Goal: Check status: Check status

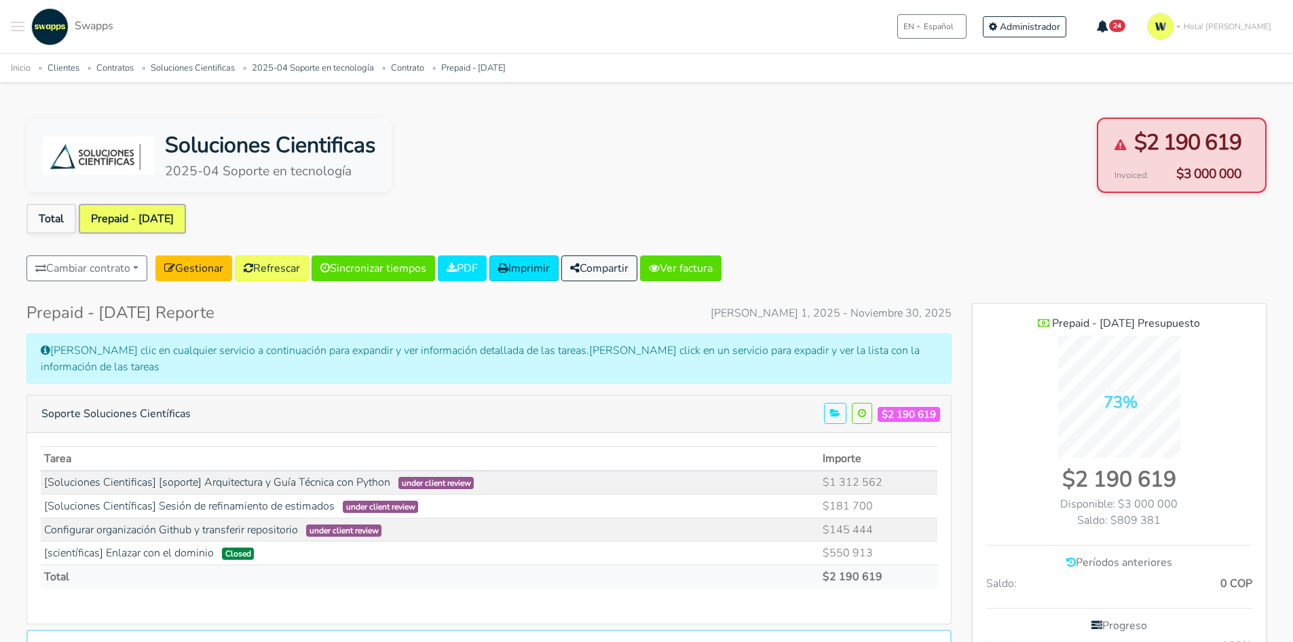
scroll to position [1059, 294]
click at [13, 24] on button "Toggle navigation menu" at bounding box center [18, 26] width 14 height 37
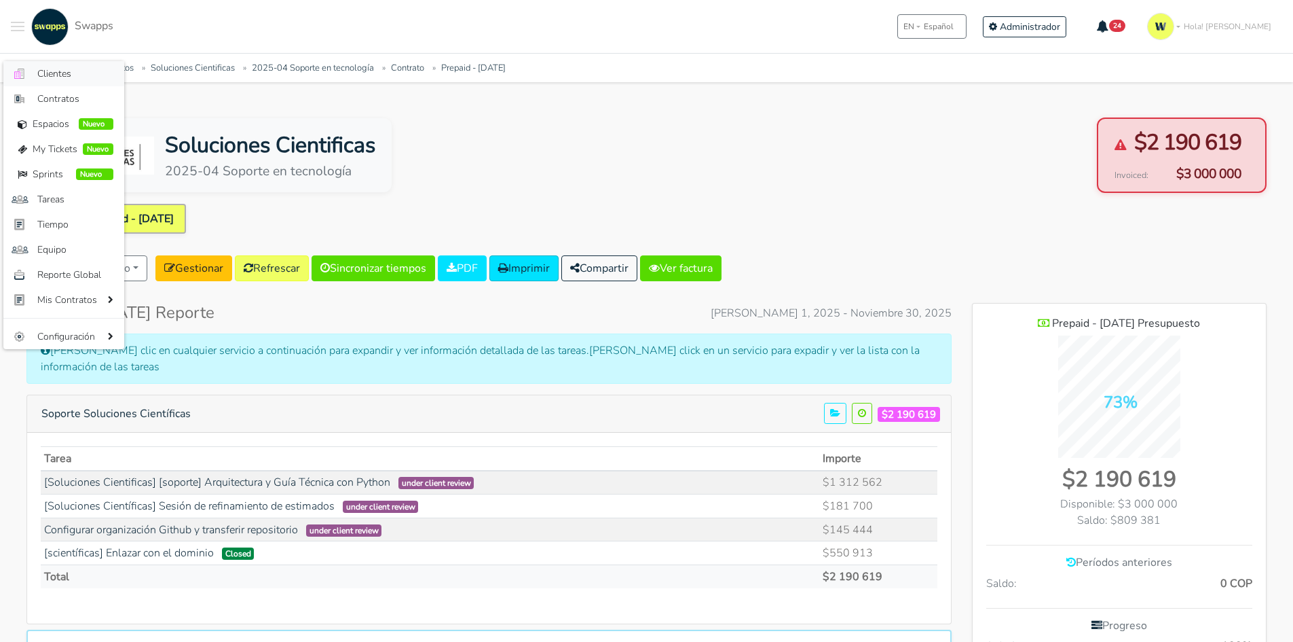
drag, startPoint x: 51, startPoint y: 75, endPoint x: 303, endPoint y: 84, distance: 252.7
click at [52, 76] on span "Clientes" at bounding box center [75, 74] width 76 height 14
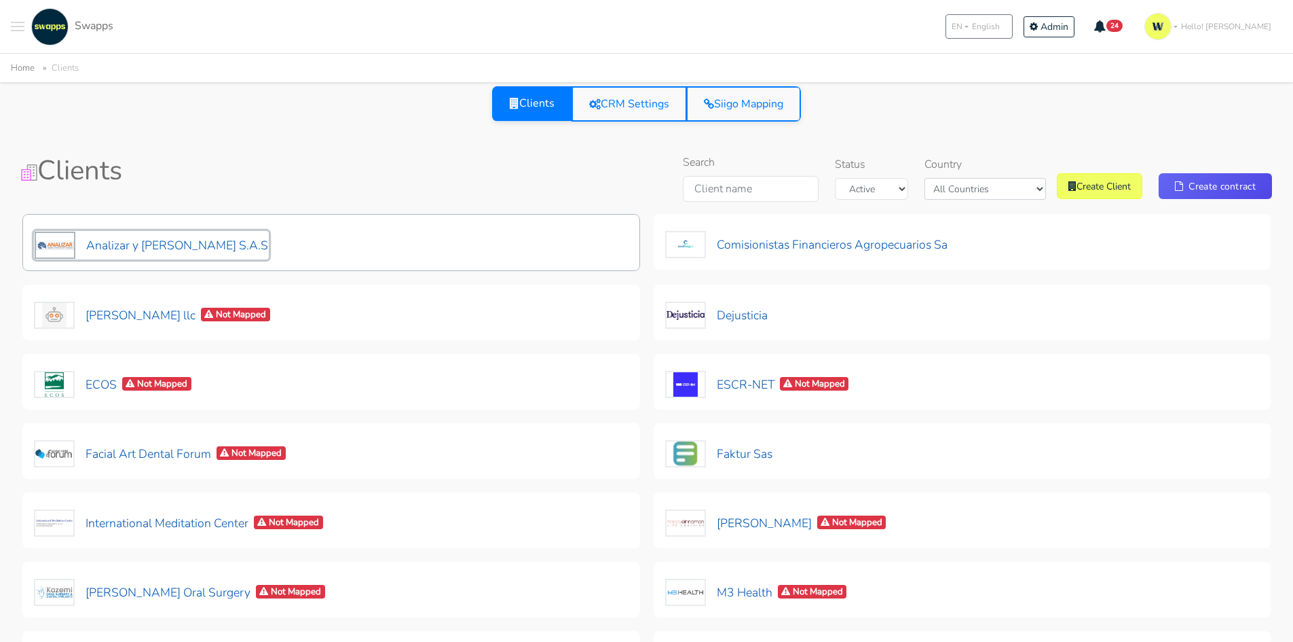
click at [204, 244] on button "Analizar y Lombana S.A.S" at bounding box center [151, 245] width 235 height 29
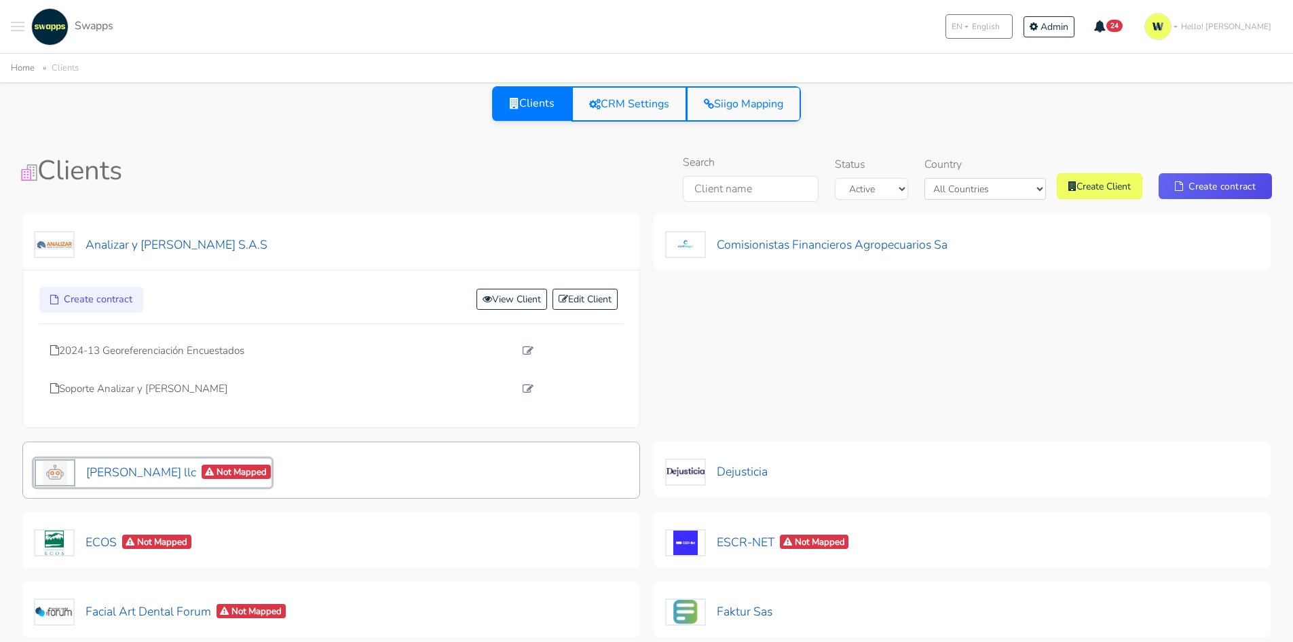
click at [107, 468] on button "Craig Storti llc Not Mapped" at bounding box center [153, 472] width 238 height 29
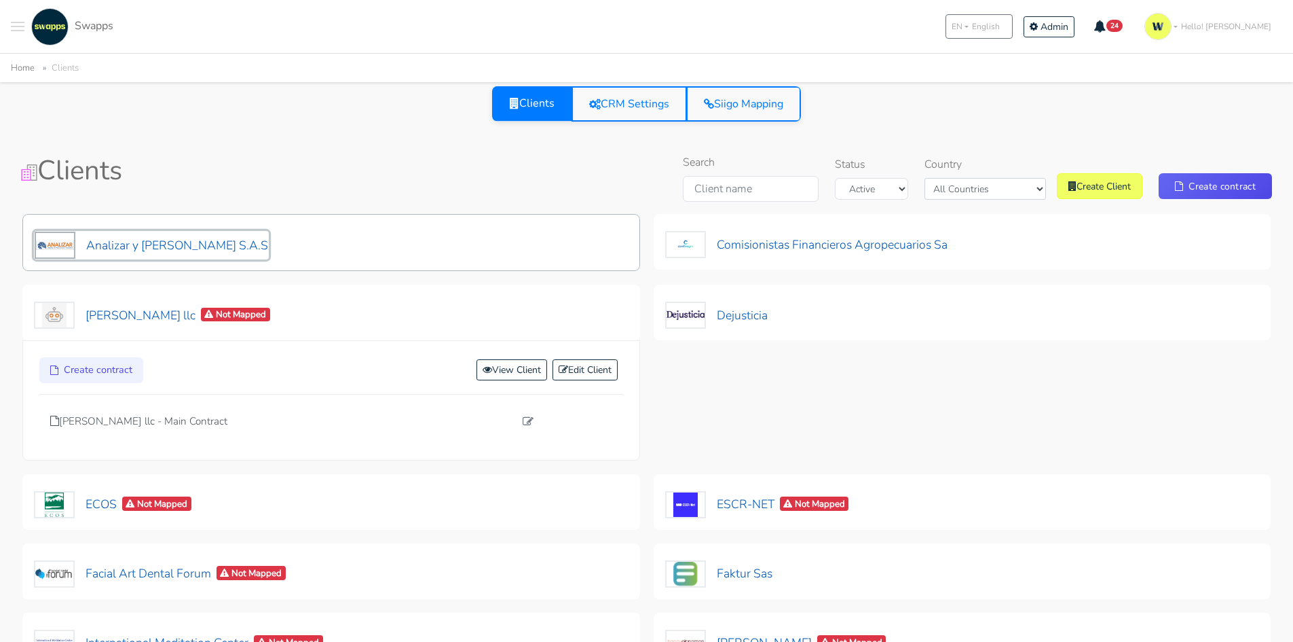
click at [127, 240] on button "Analizar y [PERSON_NAME] S.A.S" at bounding box center [151, 245] width 235 height 29
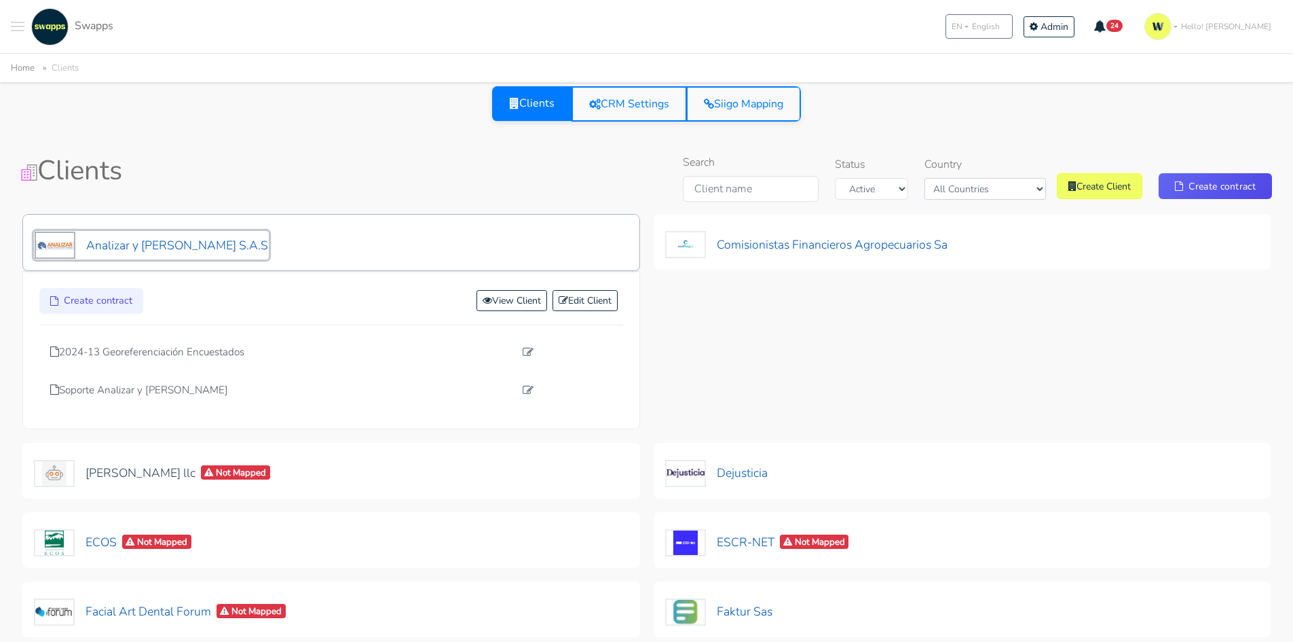
click at [199, 231] on button "Analizar y [PERSON_NAME] S.A.S" at bounding box center [151, 245] width 235 height 29
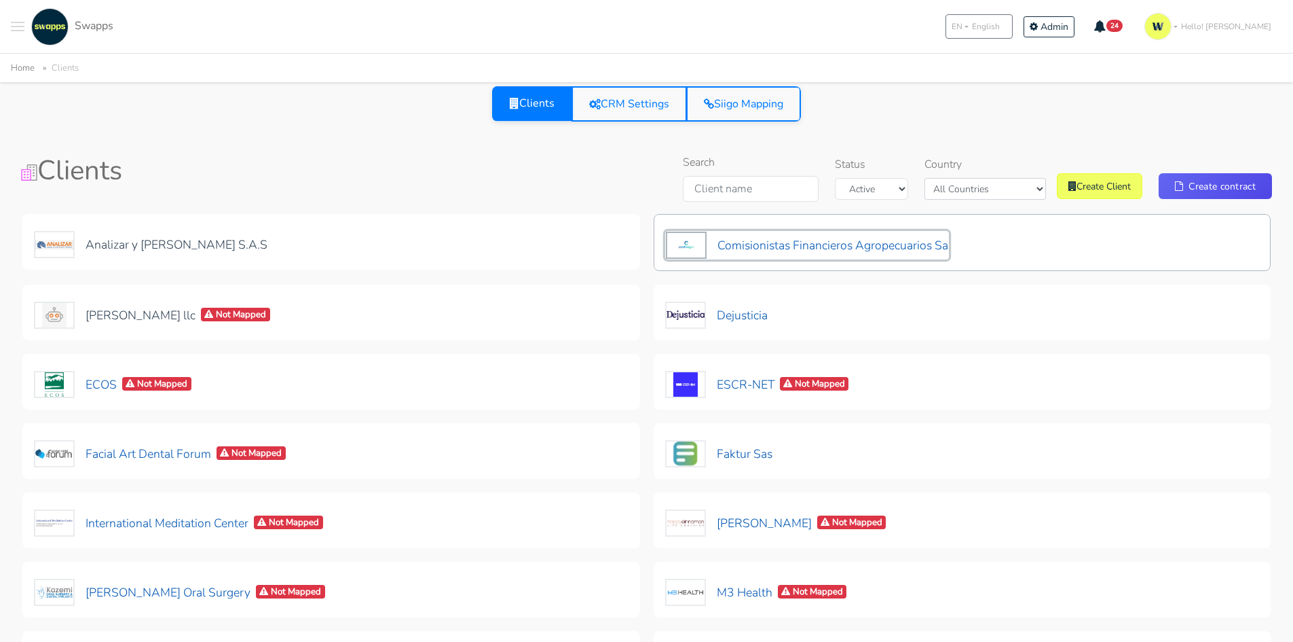
click at [795, 238] on button "Comisionistas Financieros Agropecuarios Sa" at bounding box center [807, 245] width 284 height 29
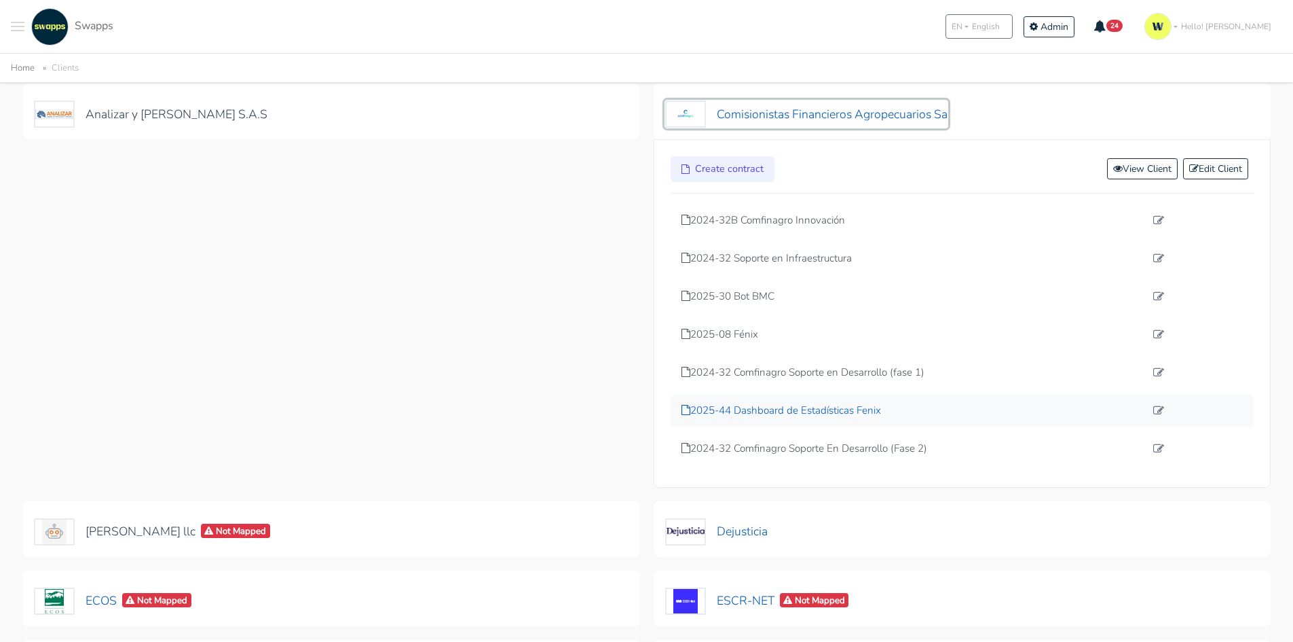
scroll to position [136, 0]
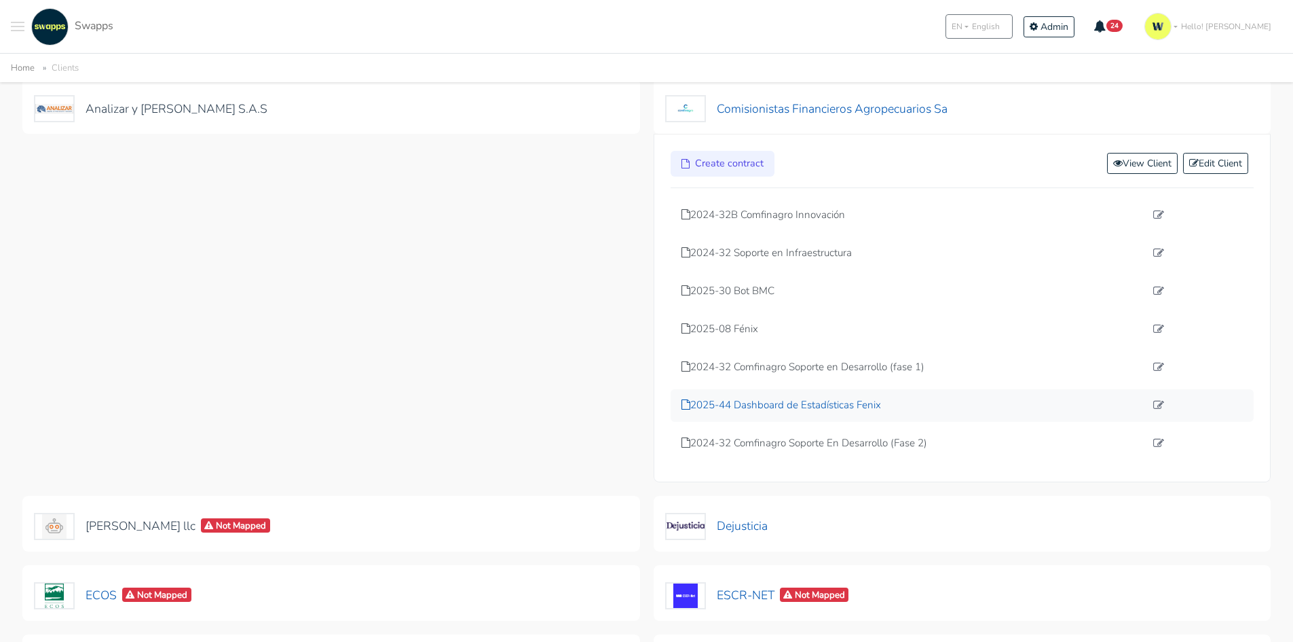
click at [870, 405] on p "2025-44 Dashboard de Estadísticas Fenix" at bounding box center [914, 405] width 464 height 16
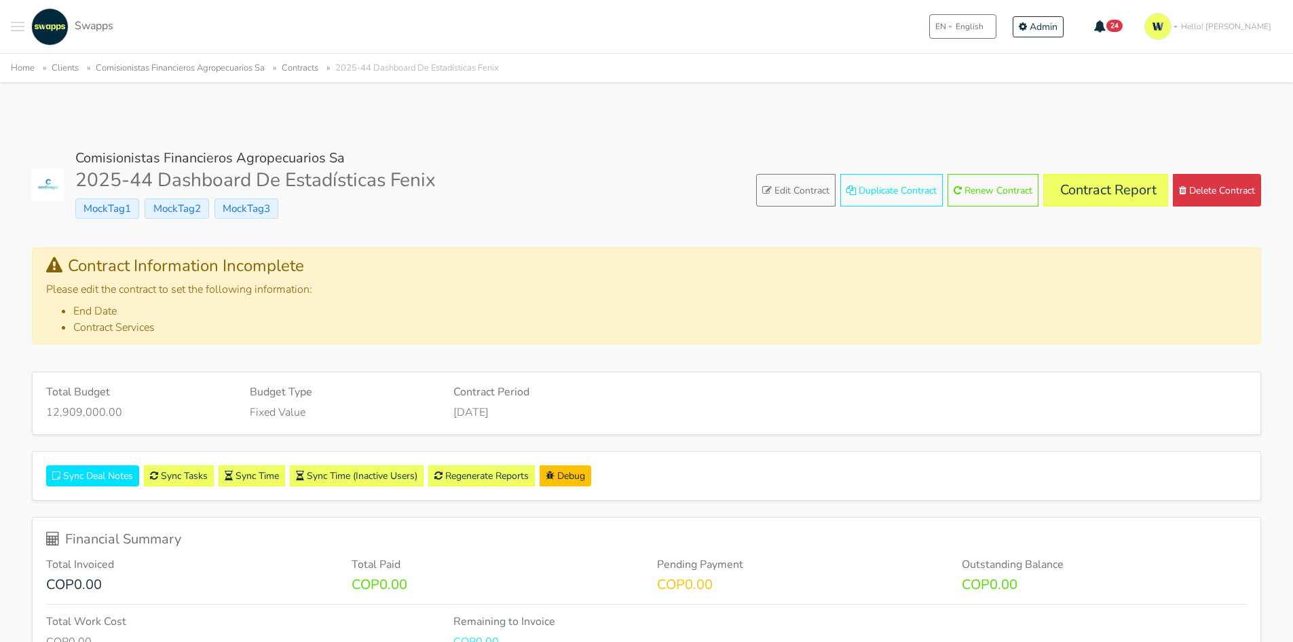
click at [18, 26] on span "Toggle navigation menu" at bounding box center [18, 26] width 14 height 1
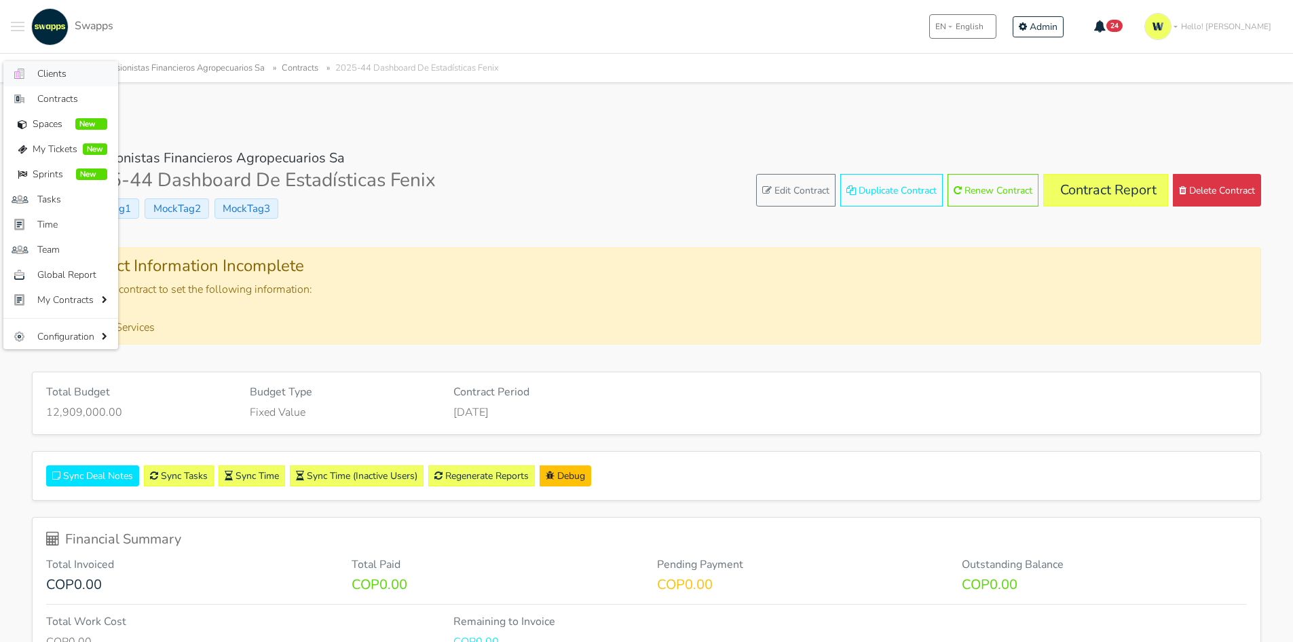
click at [56, 71] on span "Clients" at bounding box center [72, 74] width 70 height 14
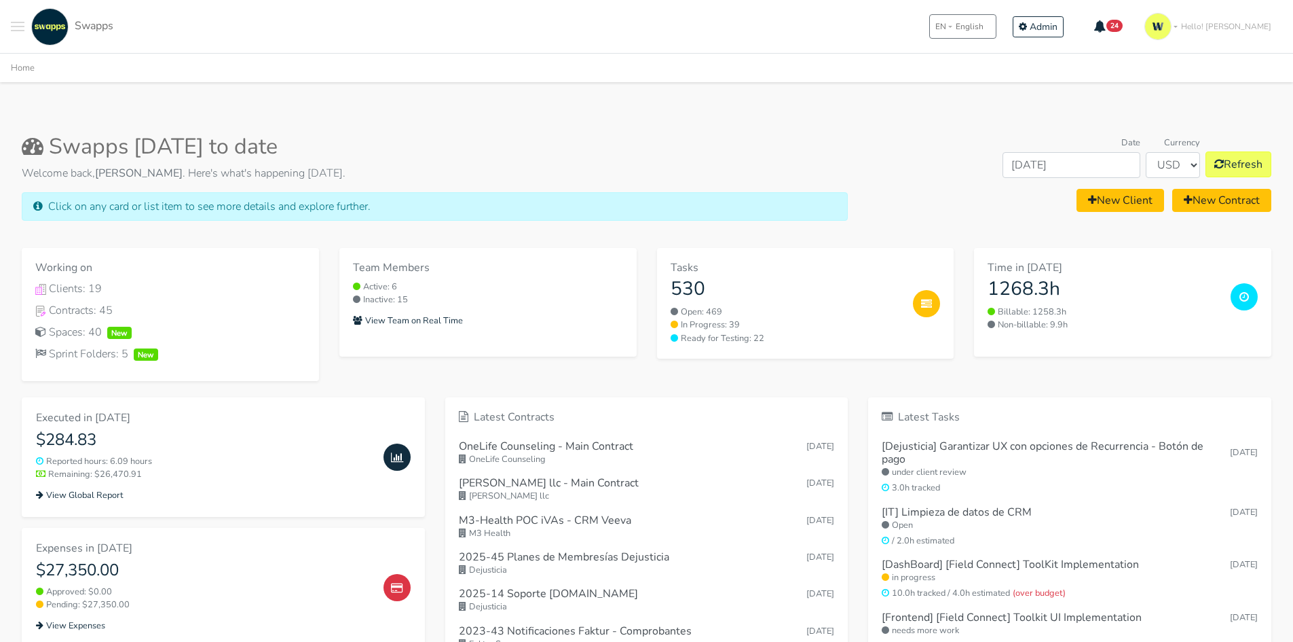
click at [15, 27] on span "Toggle navigation menu" at bounding box center [18, 26] width 14 height 1
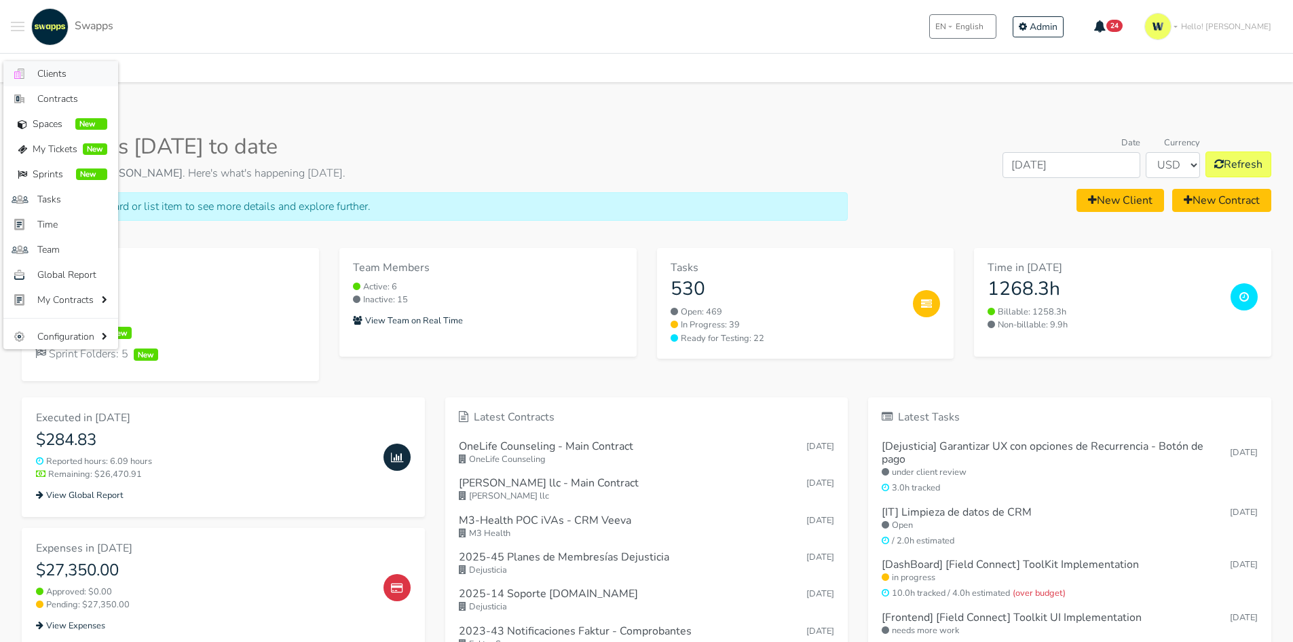
click at [63, 71] on span "Clients" at bounding box center [72, 74] width 70 height 14
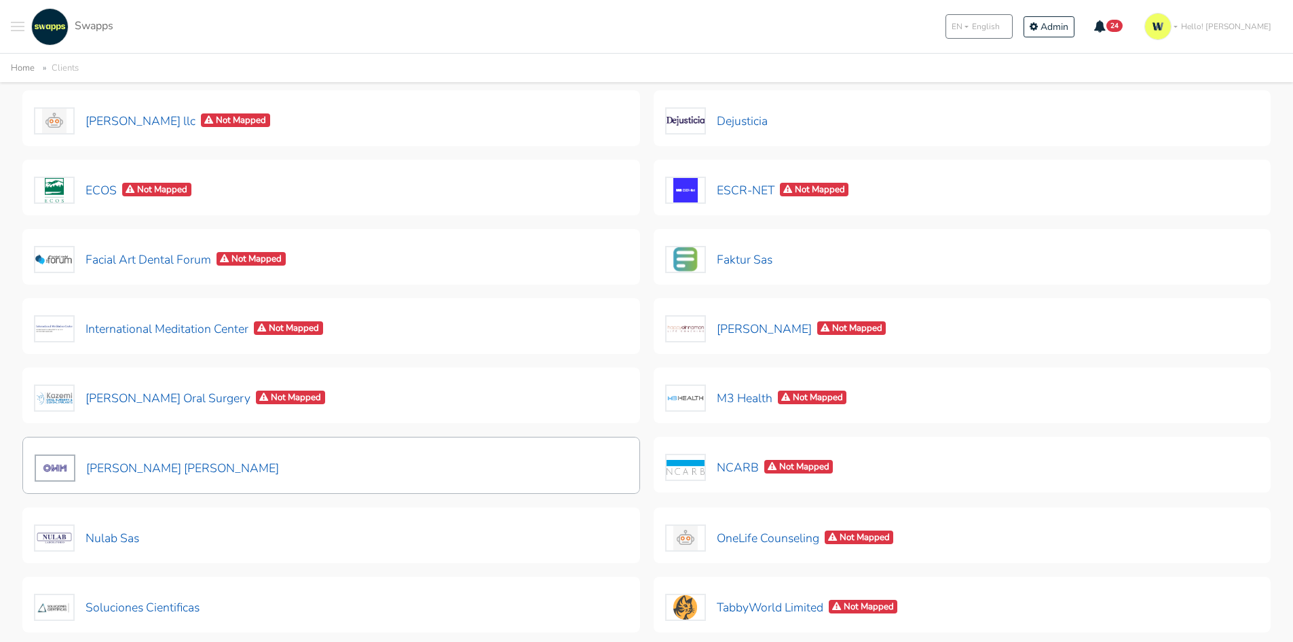
scroll to position [272, 0]
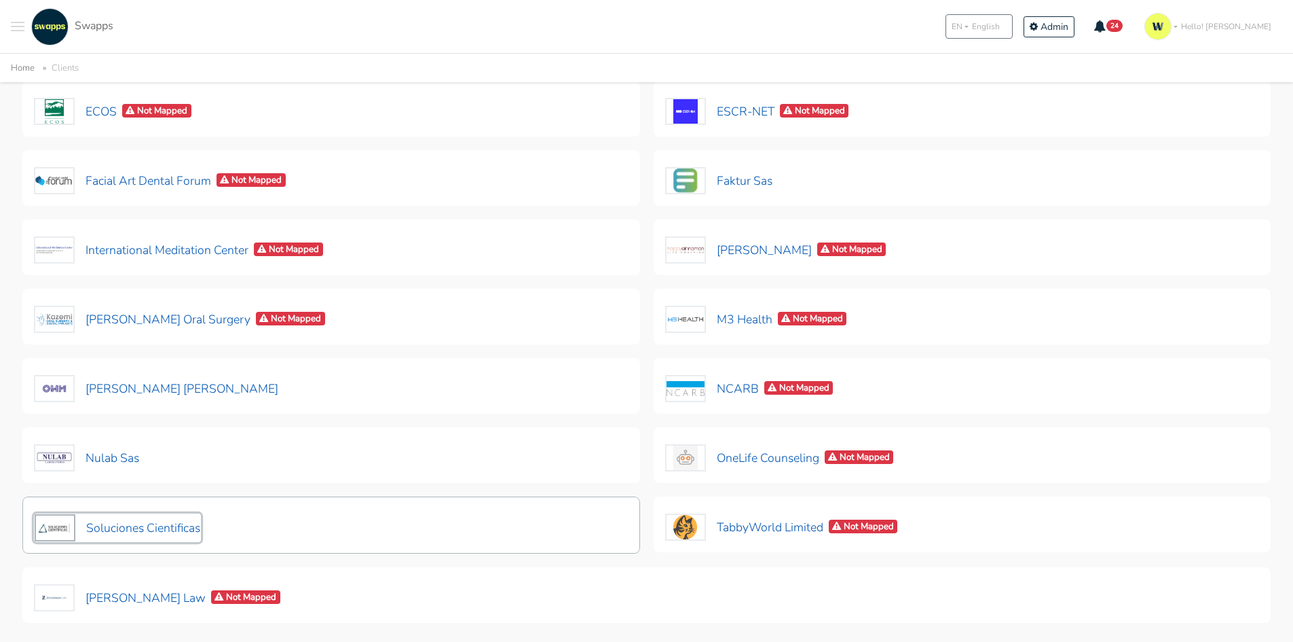
click at [177, 519] on button "Soluciones Cientificas" at bounding box center [117, 527] width 167 height 29
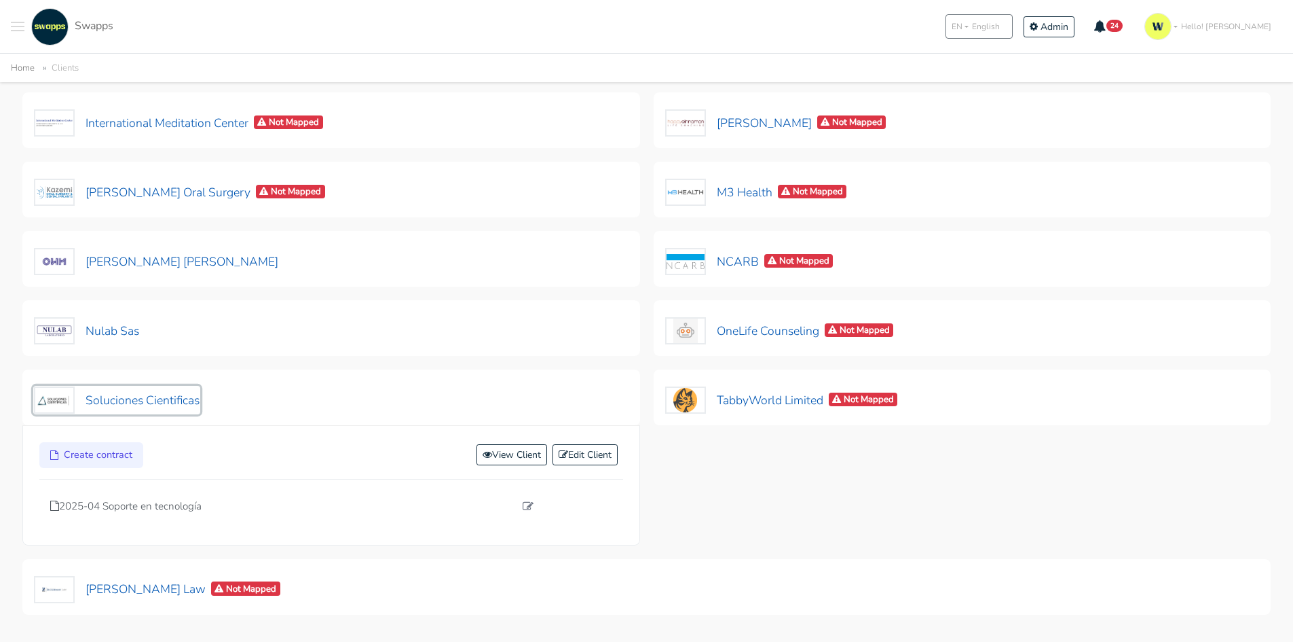
scroll to position [407, 0]
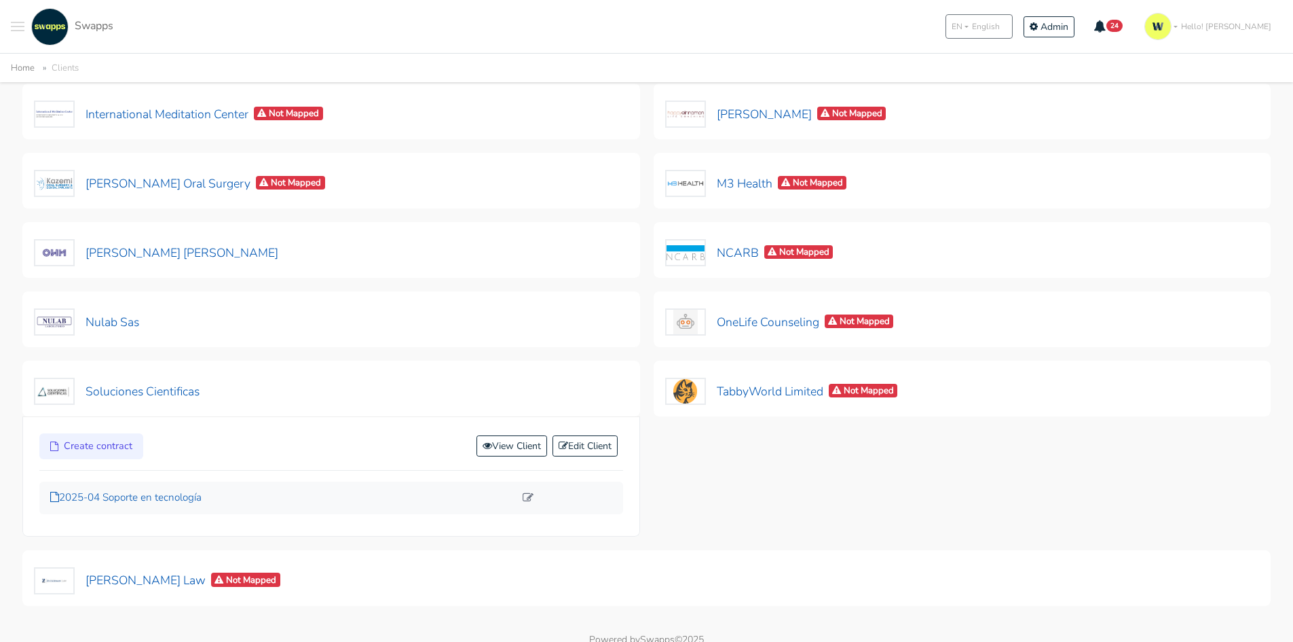
click at [176, 500] on p "2025-04 Soporte en tecnología" at bounding box center [282, 497] width 464 height 16
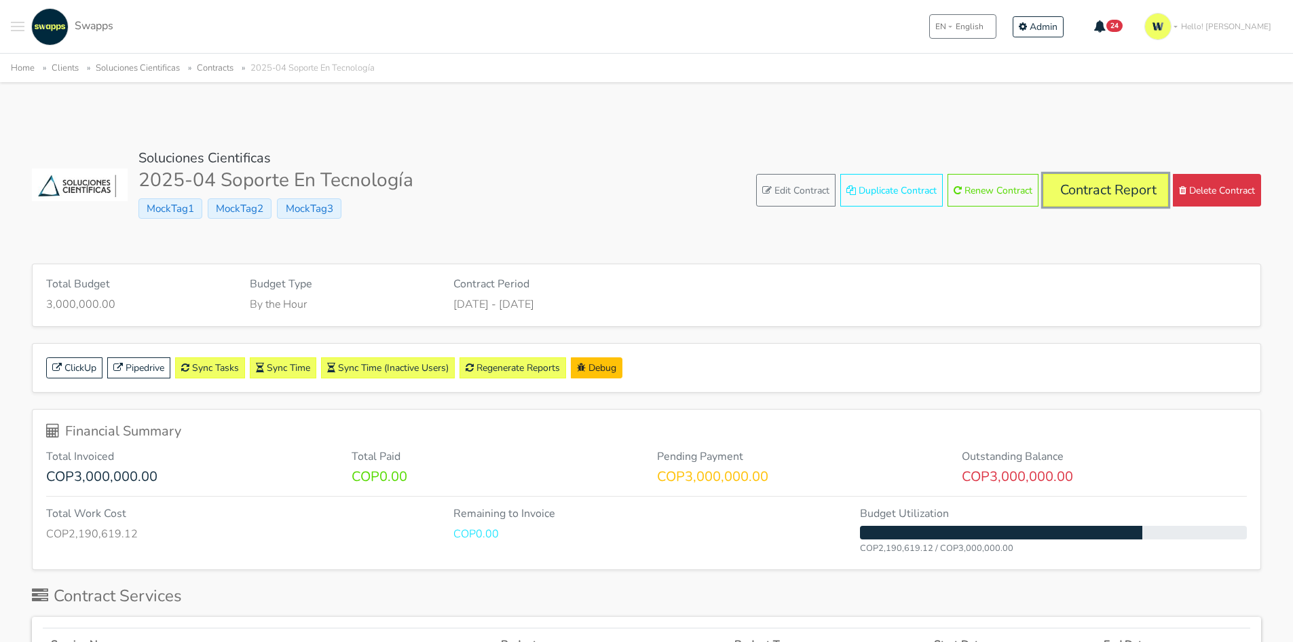
click at [1101, 193] on link "Contract Report" at bounding box center [1105, 190] width 125 height 33
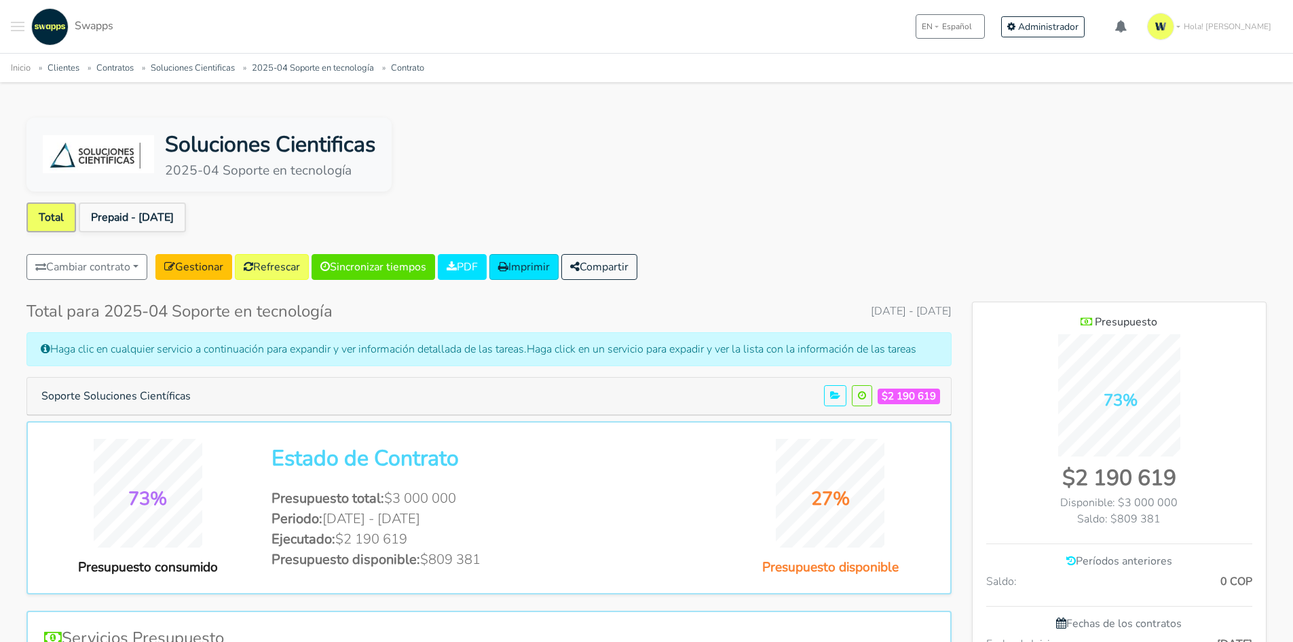
scroll to position [993, 294]
click at [143, 396] on button "Soporte Soluciones Científicas" at bounding box center [116, 396] width 167 height 26
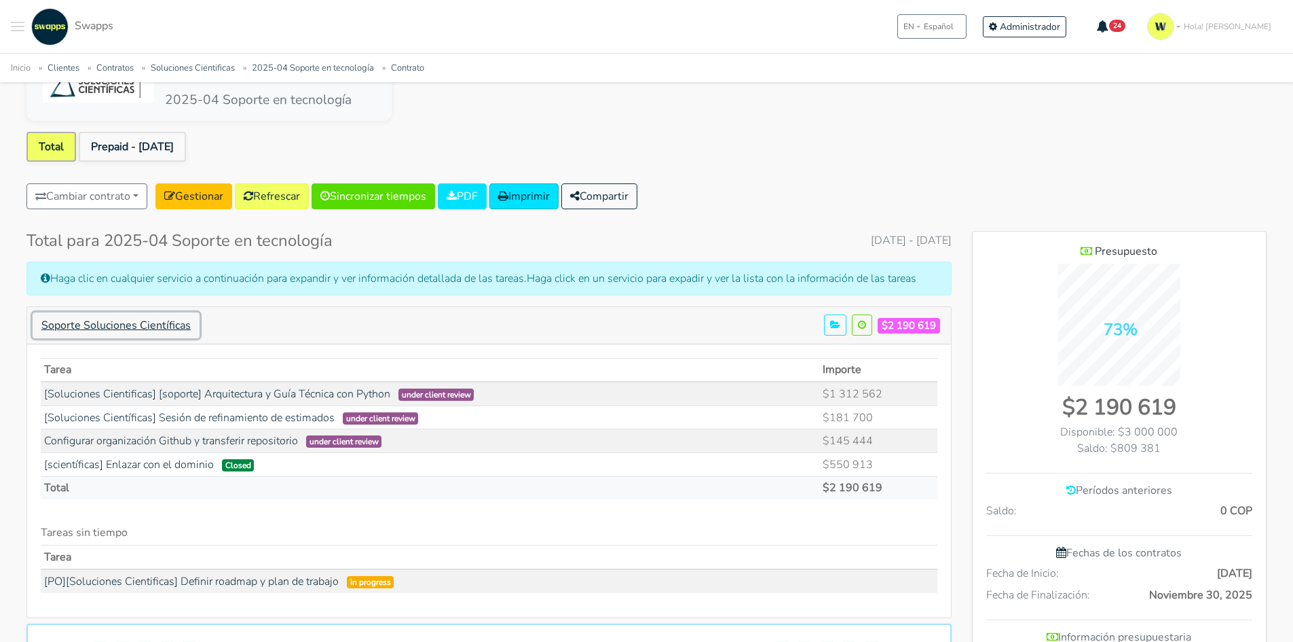
scroll to position [136, 0]
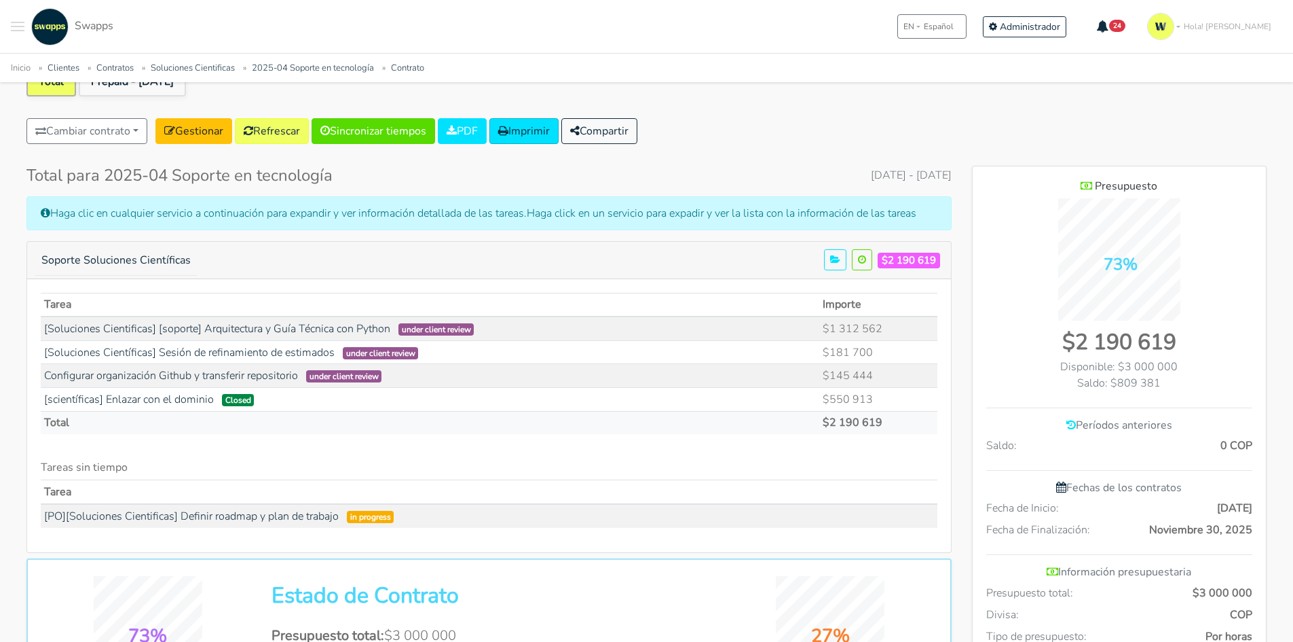
click at [406, 266] on h5 "Soporte Soluciones Científicas $2 190 619" at bounding box center [489, 260] width 913 height 26
click at [755, 141] on div "Cambiar contrato 2023-43 Notificaciones Faktur - Comprobantes Faktur Sas NCARB …" at bounding box center [646, 133] width 1240 height 31
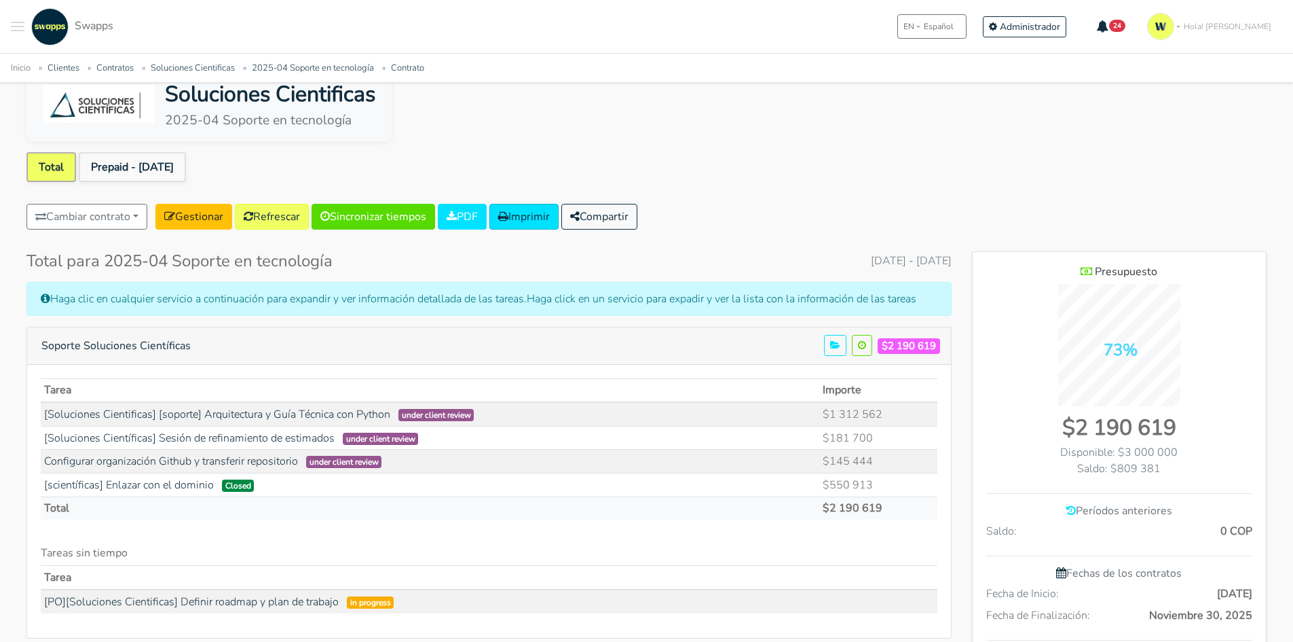
scroll to position [0, 0]
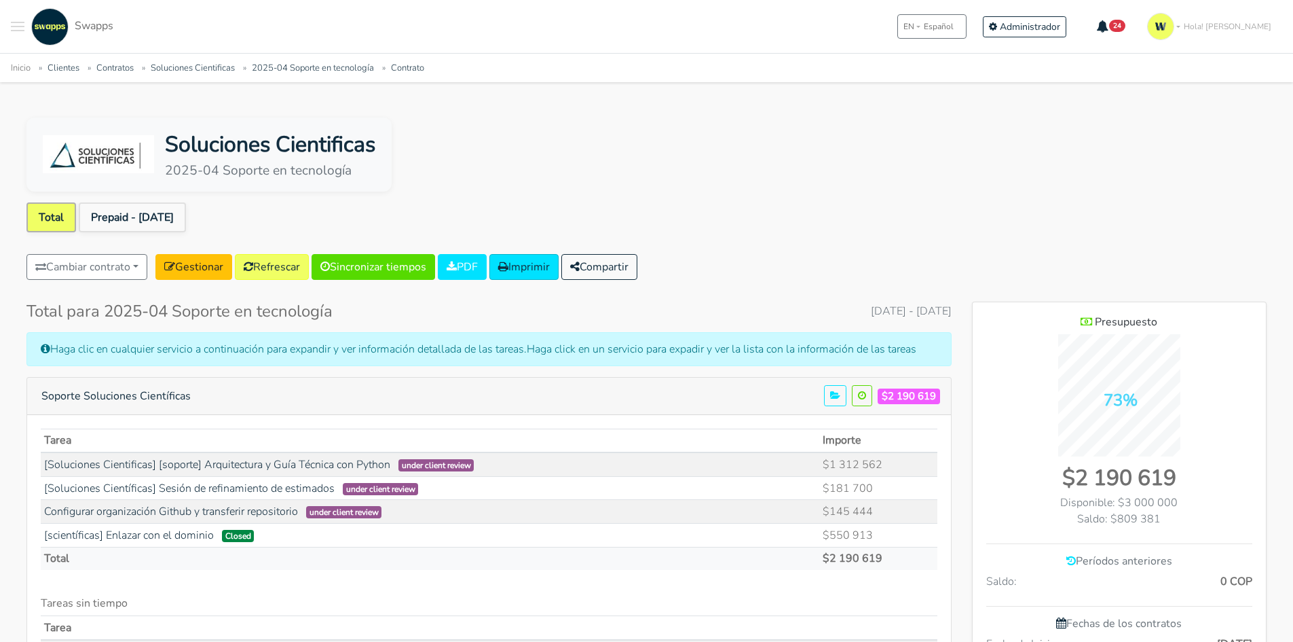
click at [891, 204] on ul "Total Prepaid - Jul 01" at bounding box center [646, 219] width 1240 height 35
click at [500, 143] on div "Soluciones Cientificas 2025-04 Soporte en tecnología" at bounding box center [646, 154] width 1240 height 74
click at [598, 167] on div "Soluciones Cientificas 2025-04 Soporte en tecnología" at bounding box center [646, 154] width 1240 height 74
click at [481, 257] on link "PDF" at bounding box center [462, 267] width 49 height 26
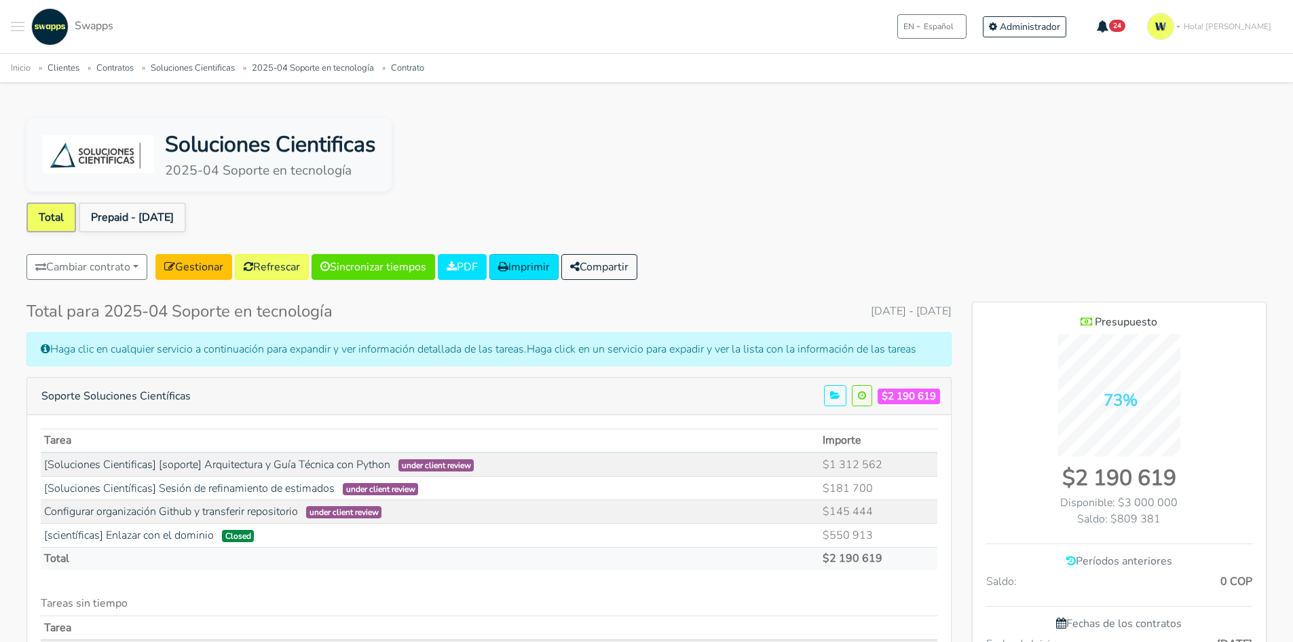
click at [25, 26] on div ".cls-1 { fill: #F15CFF; } .cls-2 { fill: #9a9a9a; } Clientes Contratos Espacios…" at bounding box center [62, 26] width 103 height 37
click at [24, 26] on span "Toggle navigation menu" at bounding box center [18, 26] width 14 height 1
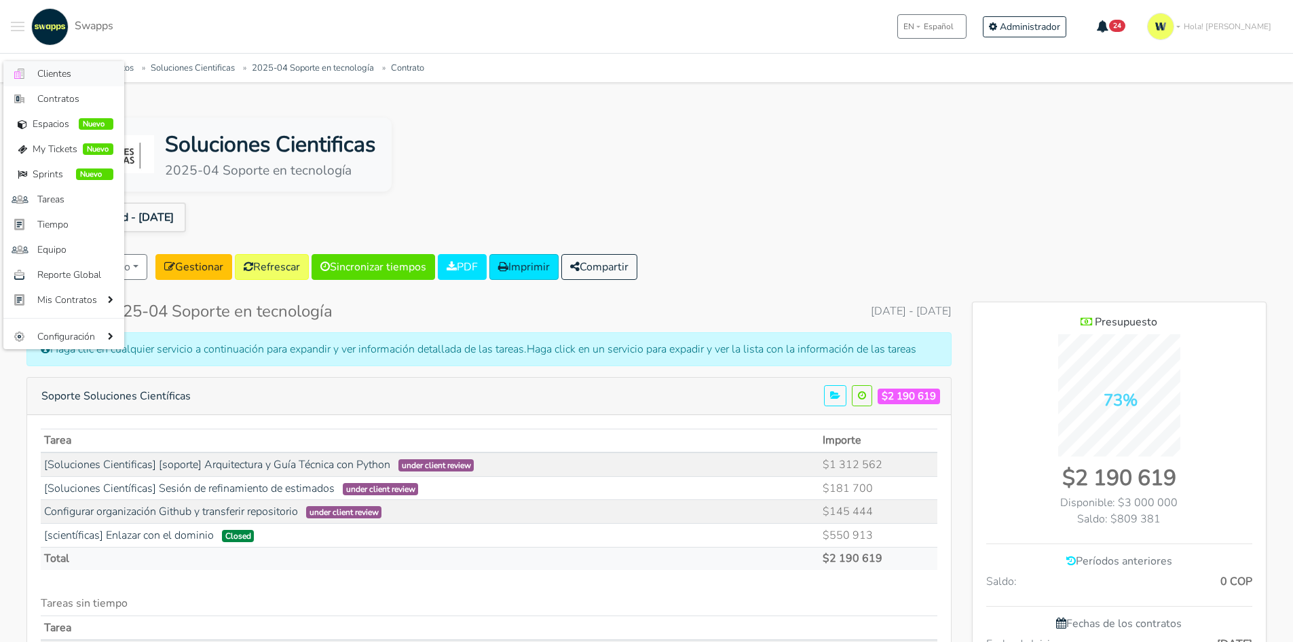
click at [59, 72] on span "Clientes" at bounding box center [75, 74] width 76 height 14
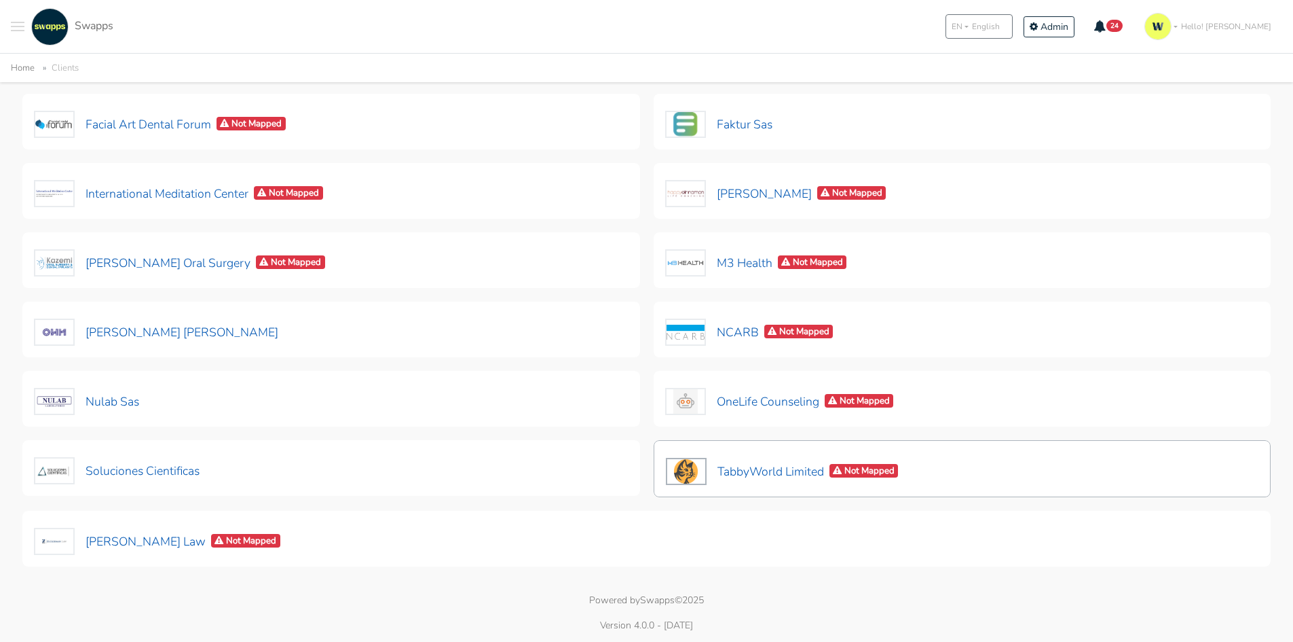
scroll to position [329, 0]
click at [771, 464] on button "TabbyWorld Limited Not Mapped" at bounding box center [782, 470] width 234 height 29
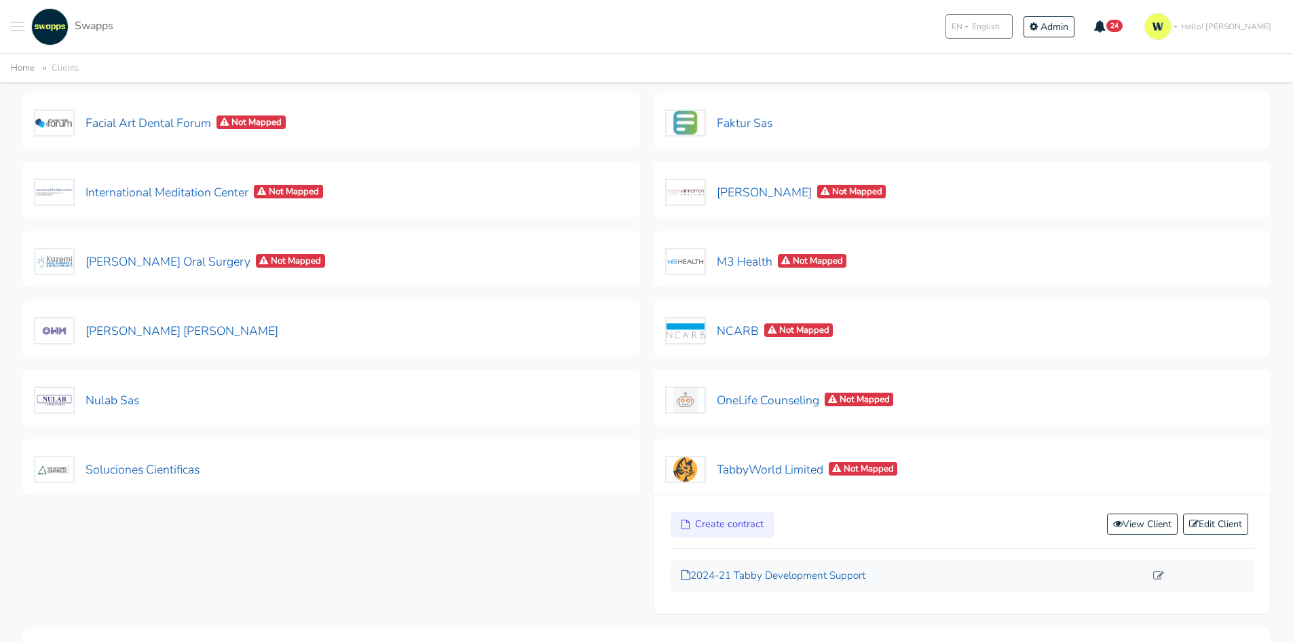
click at [796, 575] on p "2024-21 Tabby Development Support" at bounding box center [914, 576] width 464 height 16
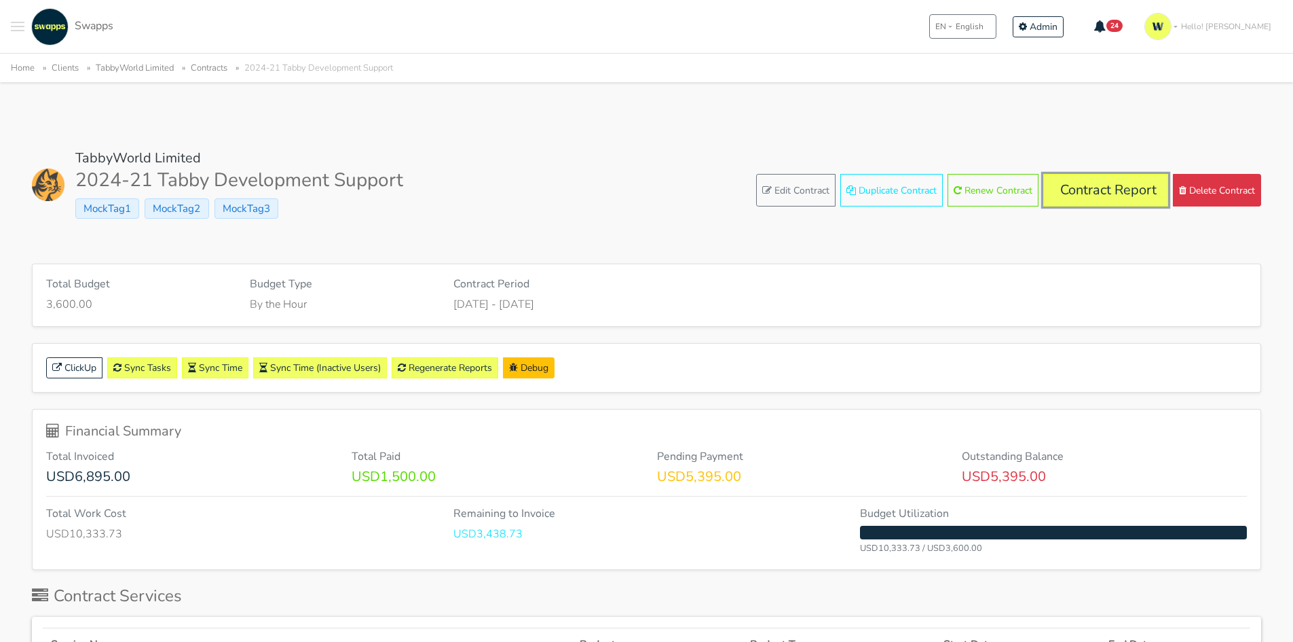
click at [1099, 193] on link "Contract Report" at bounding box center [1105, 190] width 125 height 33
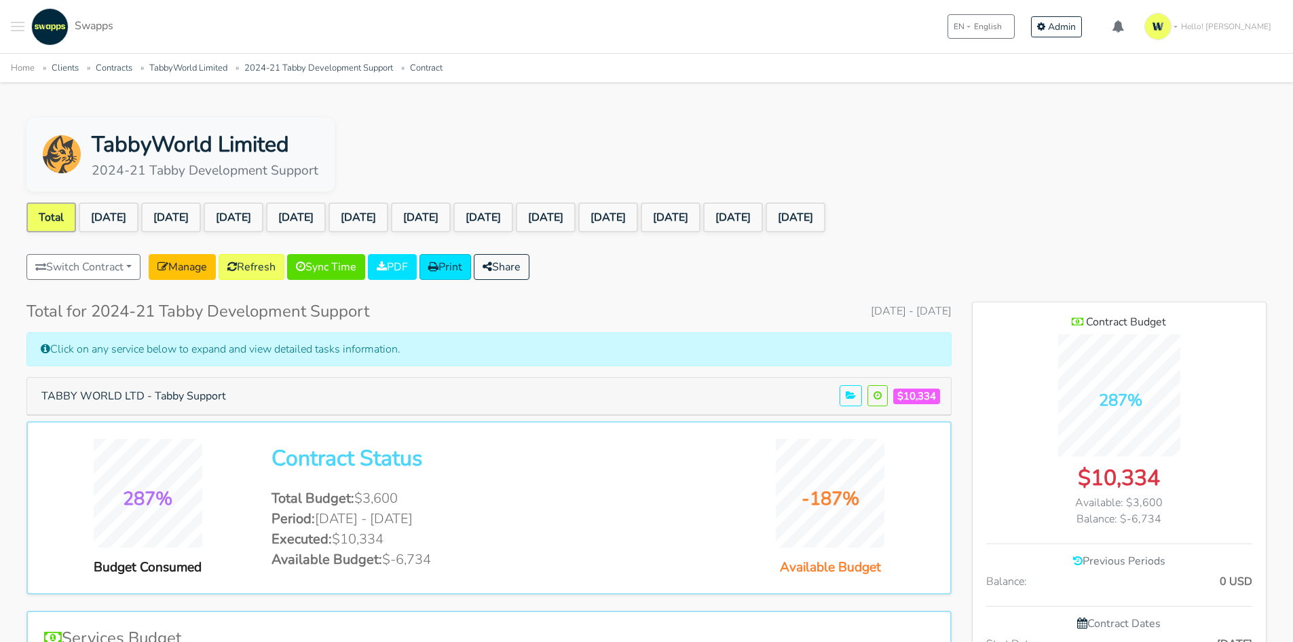
scroll to position [1077, 294]
click at [826, 219] on link "[DATE]" at bounding box center [796, 217] width 60 height 30
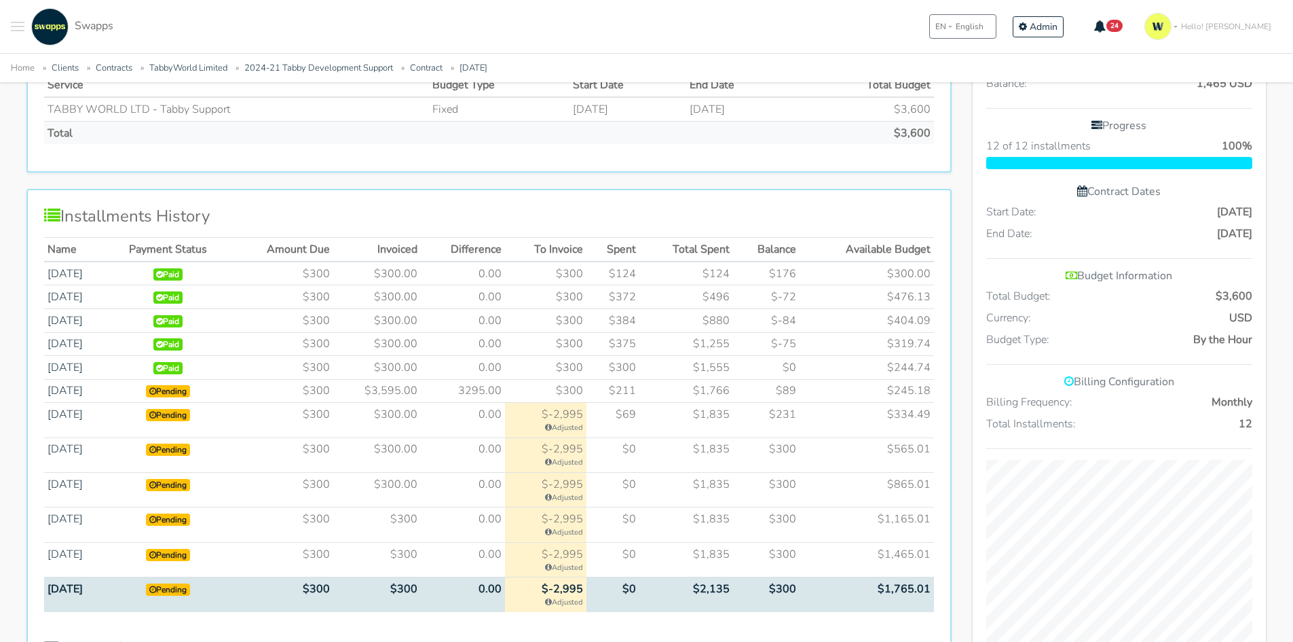
scroll to position [747, 0]
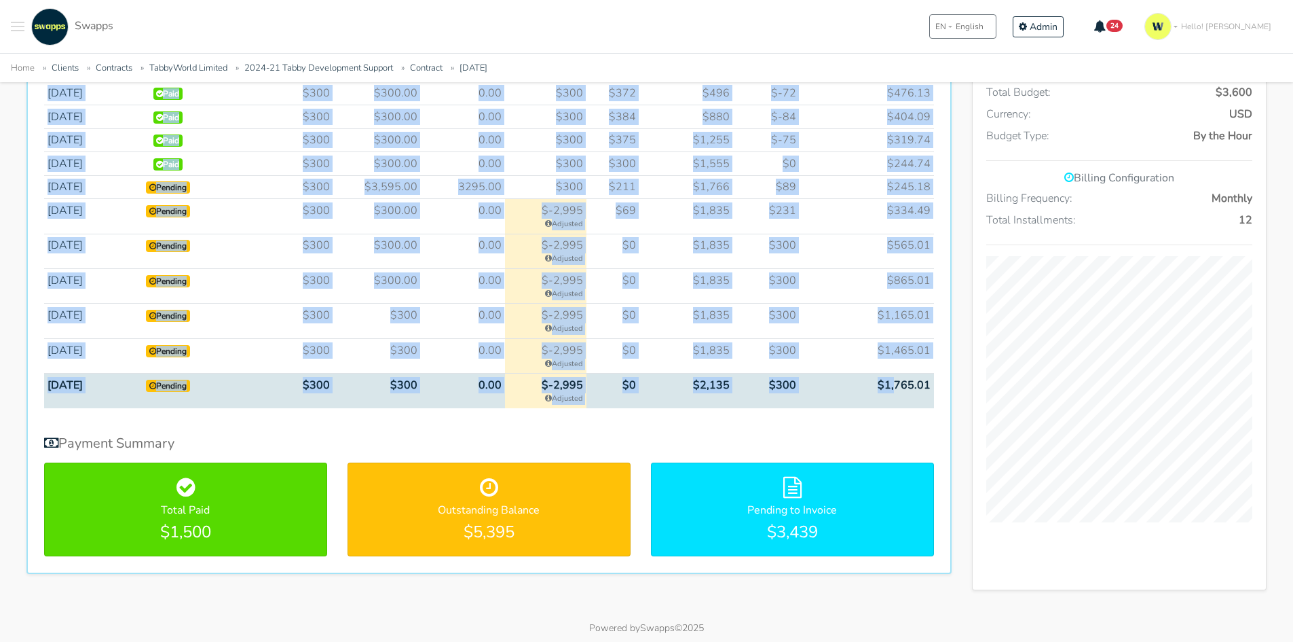
drag, startPoint x: 895, startPoint y: 386, endPoint x: 937, endPoint y: 384, distance: 41.4
click at [937, 384] on div "Installments History Name Payment Status Amount Due Invoiced Difference To Invo…" at bounding box center [488, 279] width 925 height 588
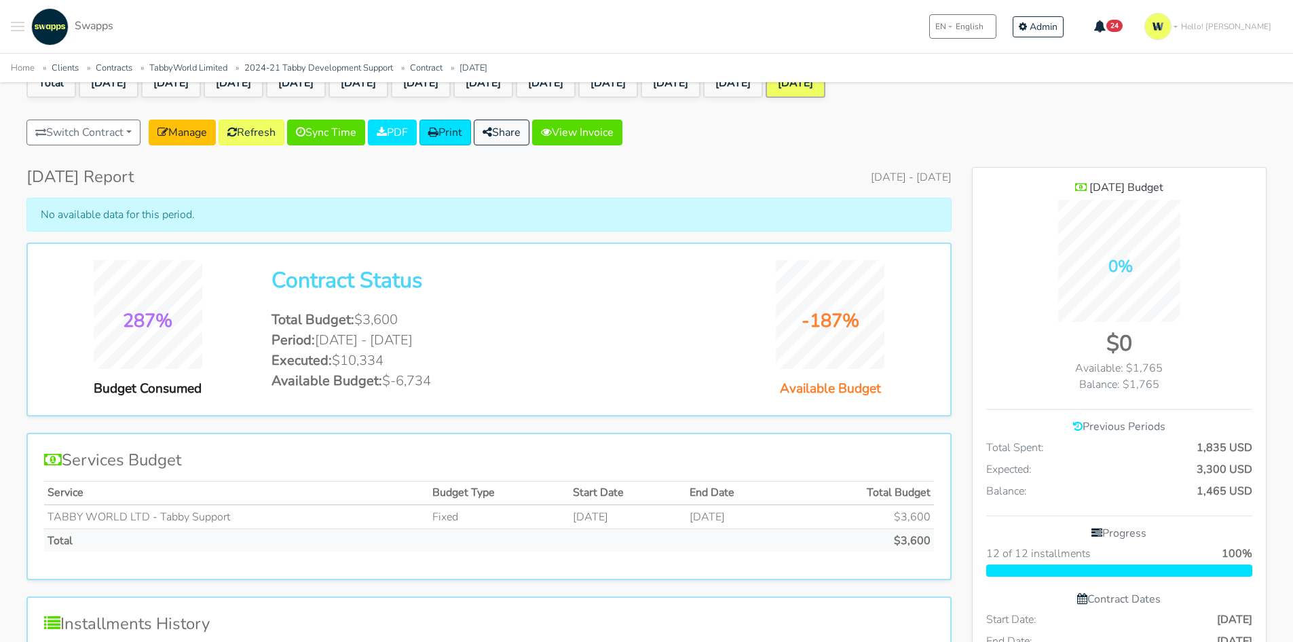
scroll to position [0, 0]
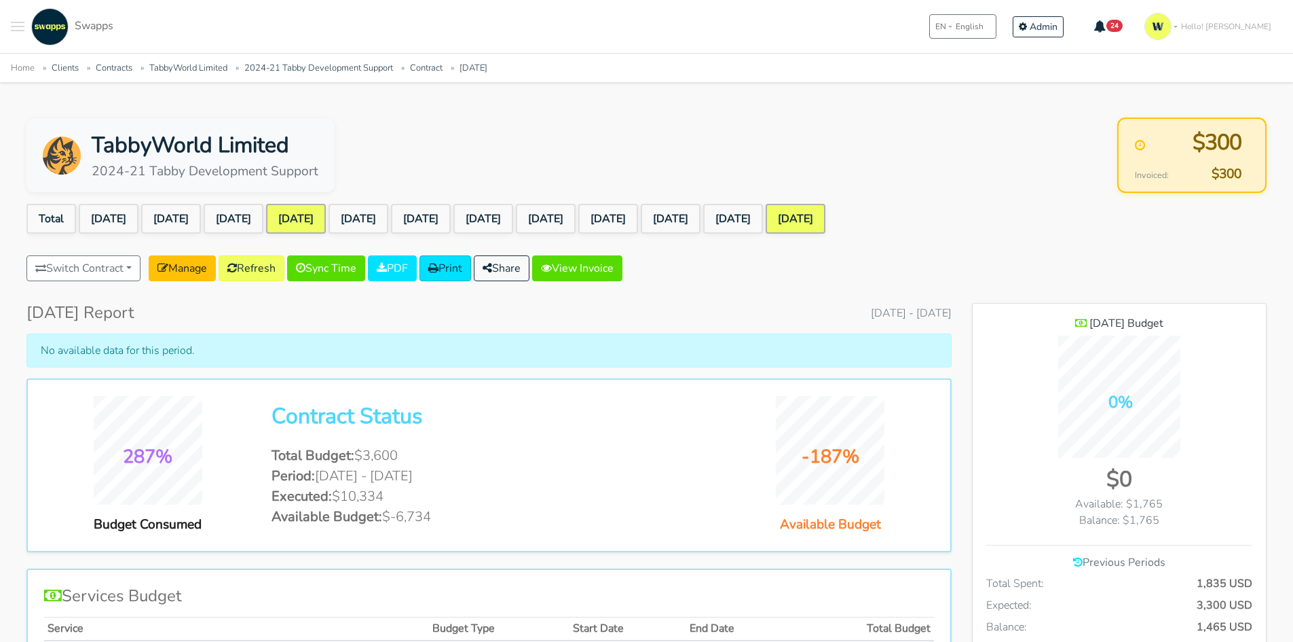
click at [318, 213] on link "[DATE]" at bounding box center [296, 219] width 60 height 30
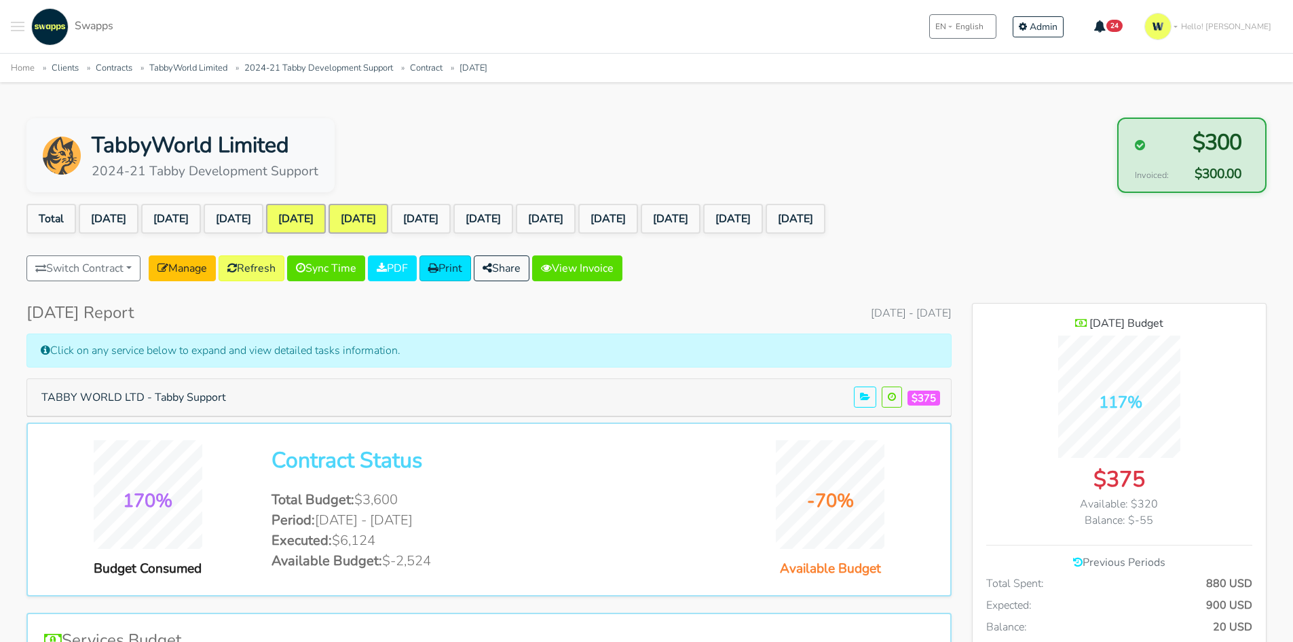
click at [388, 217] on link "[DATE]" at bounding box center [359, 219] width 60 height 30
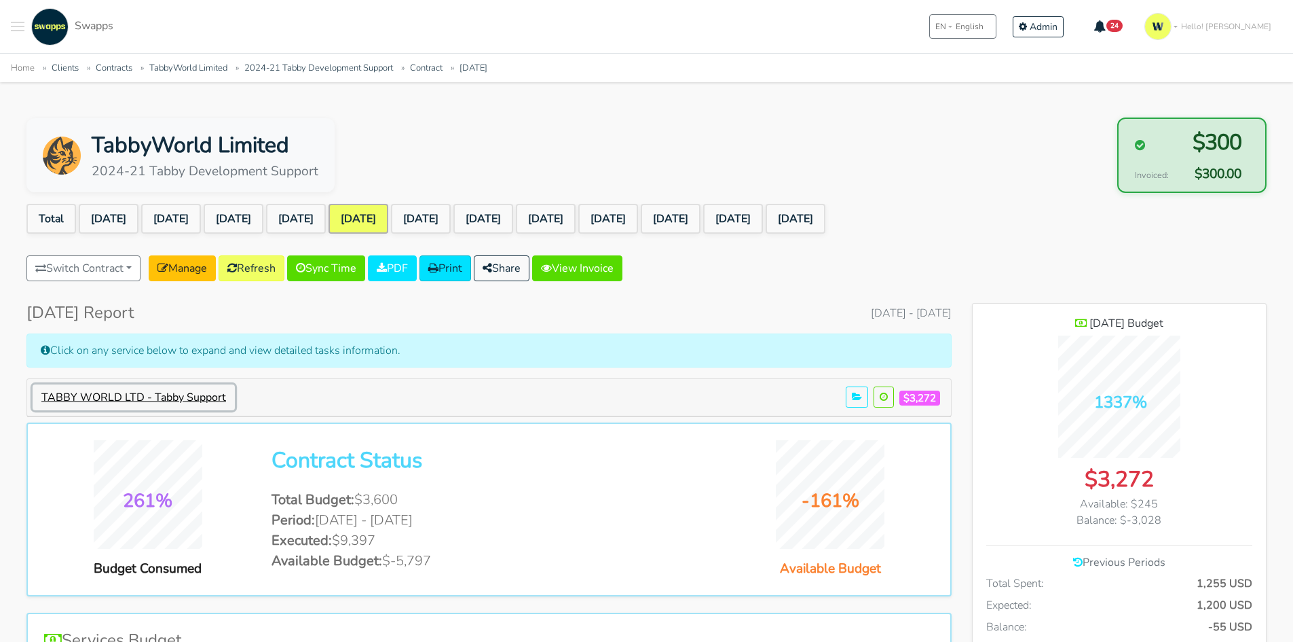
click at [172, 404] on button "TABBY WORLD LTD - Tabby Support" at bounding box center [134, 397] width 202 height 26
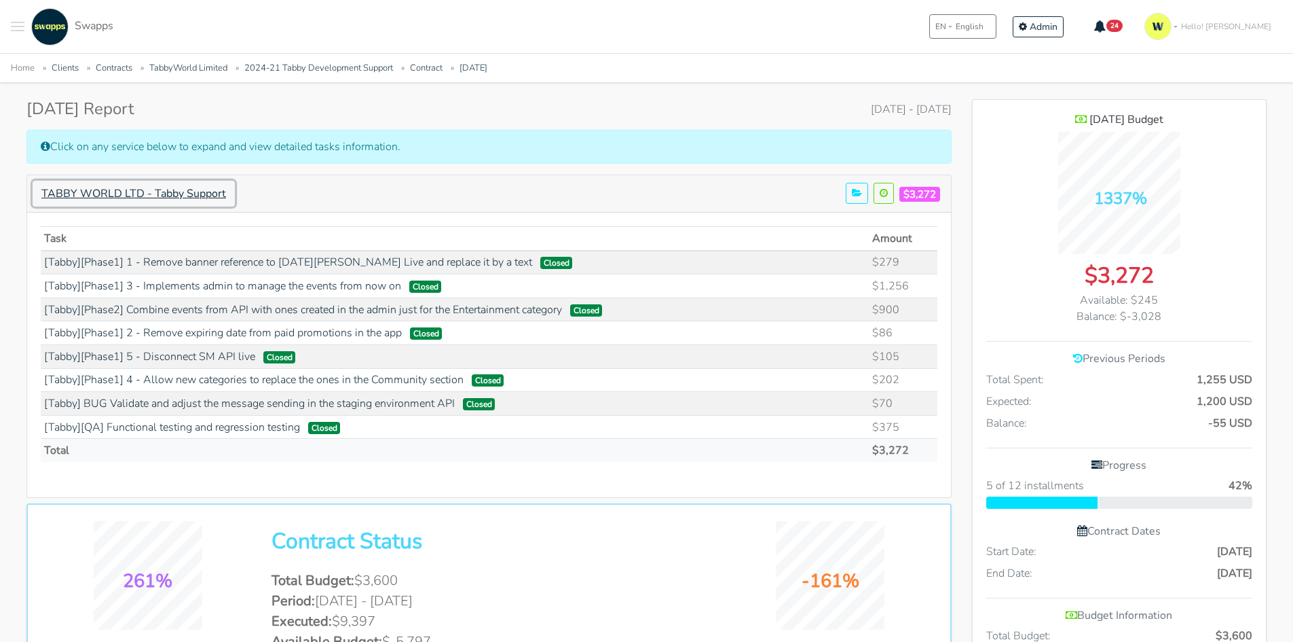
scroll to position [0, 0]
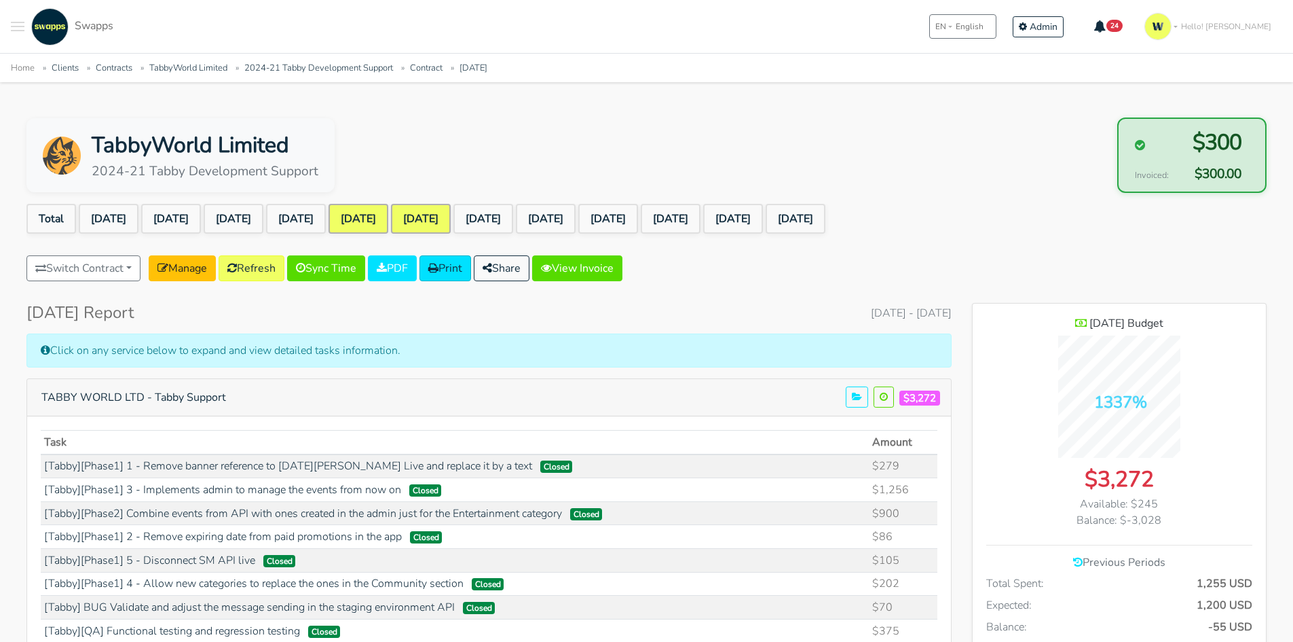
click at [451, 219] on link "[DATE]" at bounding box center [421, 219] width 60 height 30
click at [451, 212] on link "[DATE]" at bounding box center [421, 219] width 60 height 30
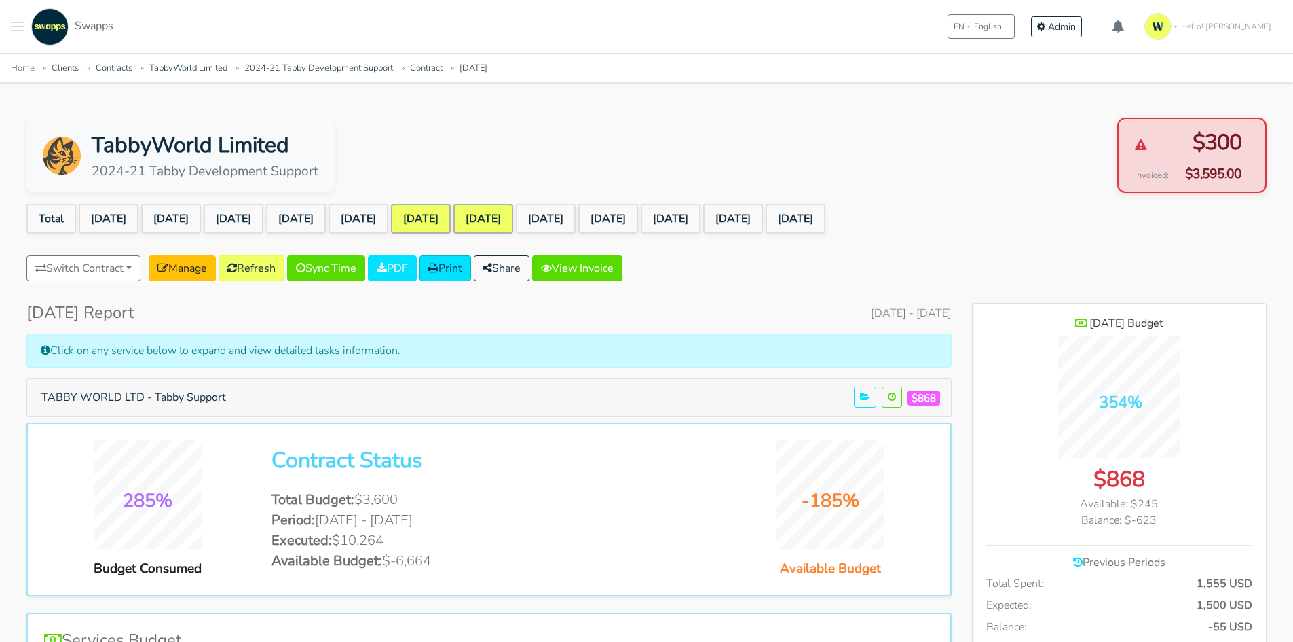
scroll to position [1077, 294]
click at [513, 220] on link "[DATE]" at bounding box center [483, 219] width 60 height 30
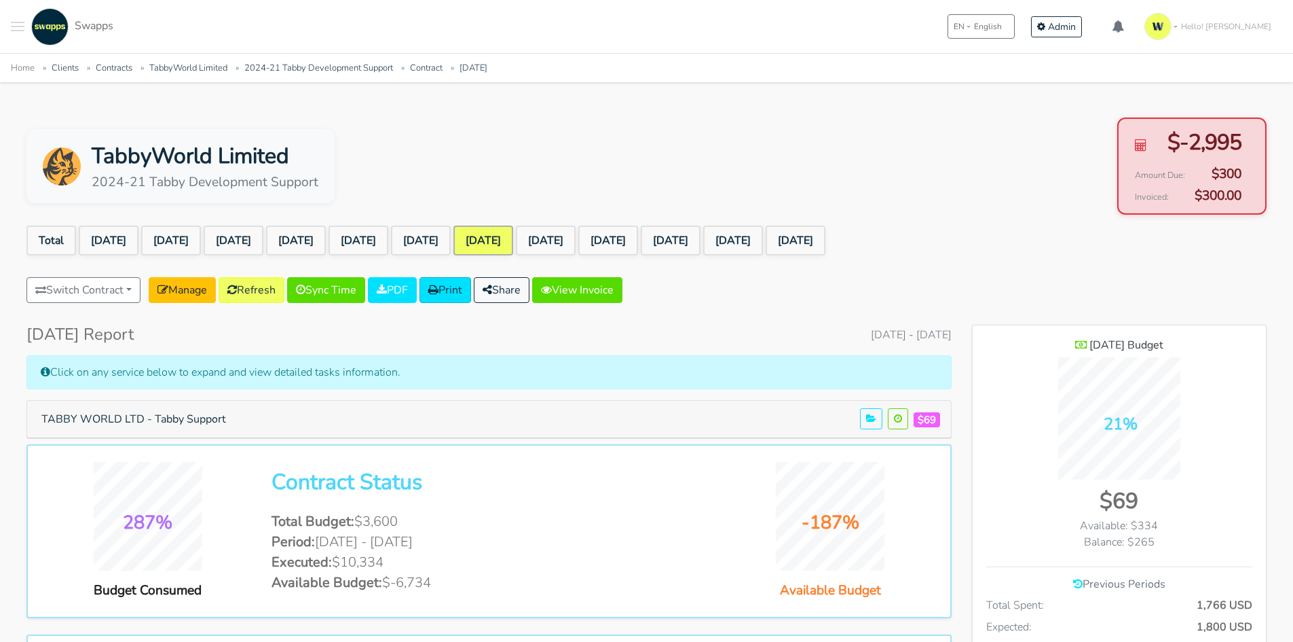
scroll to position [1077, 294]
click at [576, 236] on link "[DATE]" at bounding box center [546, 240] width 60 height 30
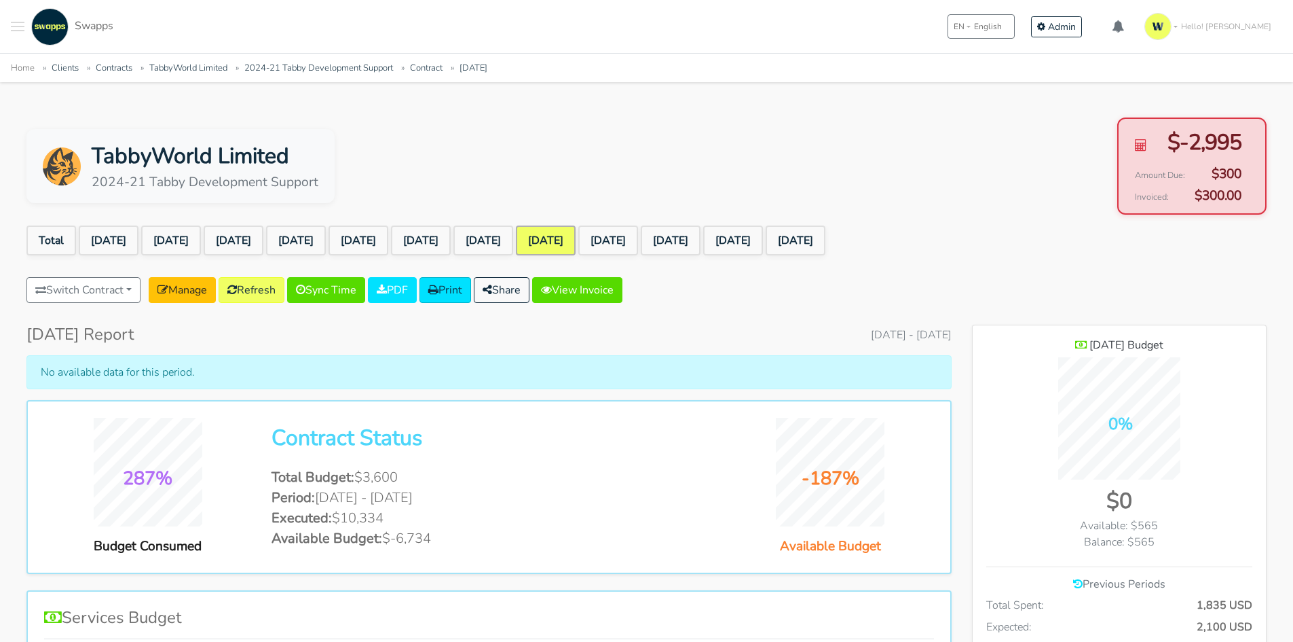
scroll to position [1033, 294]
click at [638, 240] on link "[DATE]" at bounding box center [608, 240] width 60 height 30
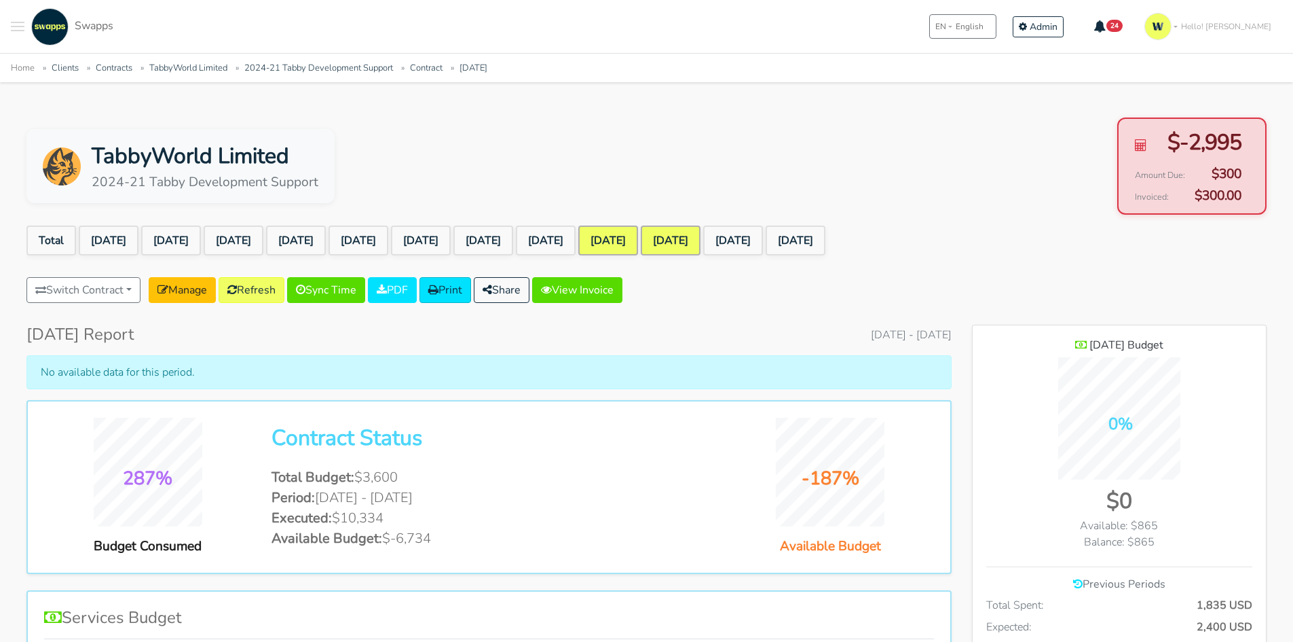
click at [701, 238] on link "[DATE]" at bounding box center [671, 240] width 60 height 30
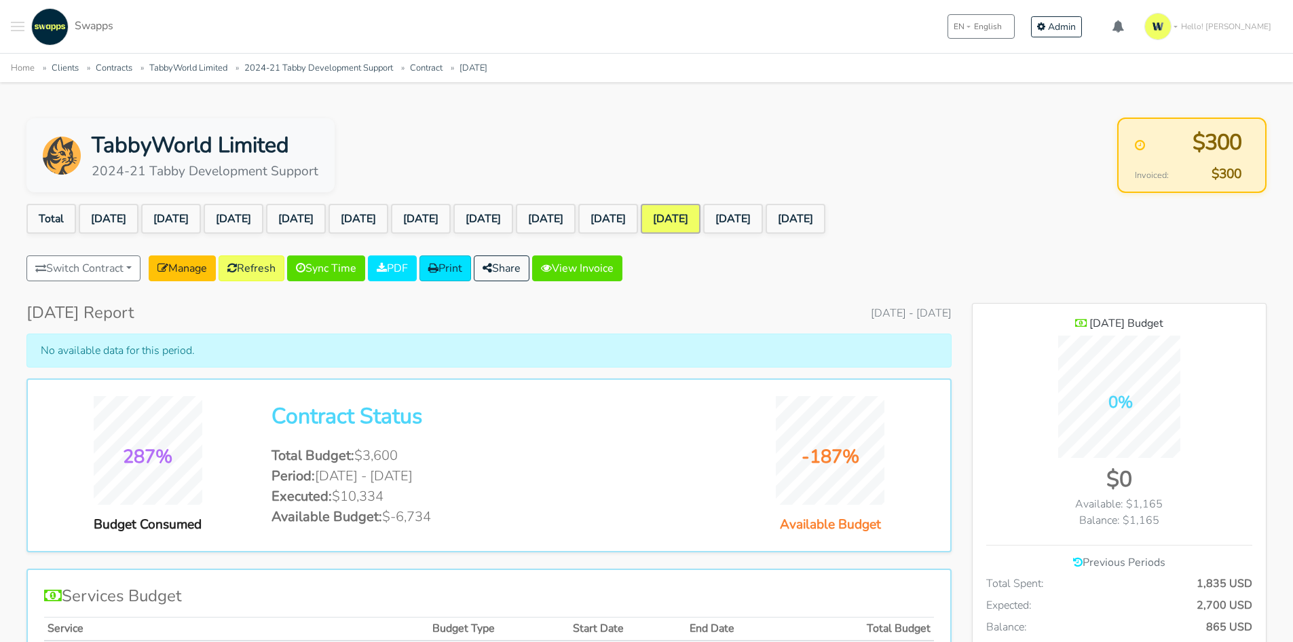
scroll to position [1033, 294]
click at [763, 216] on link "[DATE]" at bounding box center [733, 219] width 60 height 30
click at [826, 217] on link "[DATE]" at bounding box center [796, 219] width 60 height 30
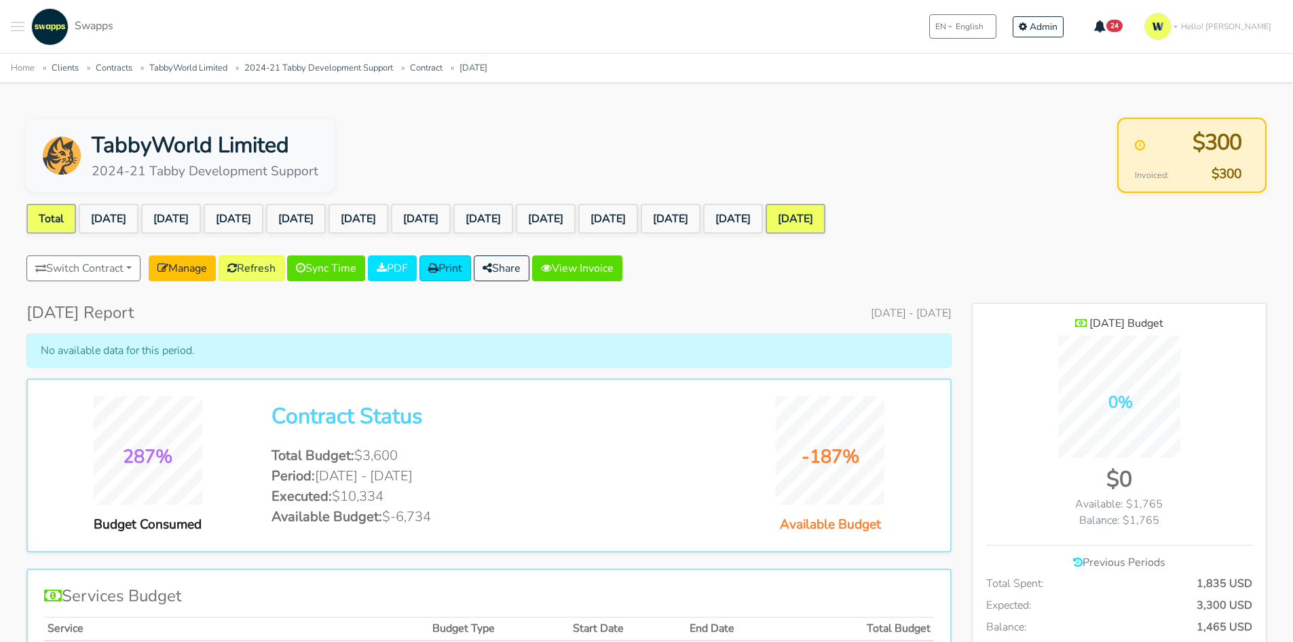
click at [49, 215] on link "Total" at bounding box center [51, 219] width 50 height 30
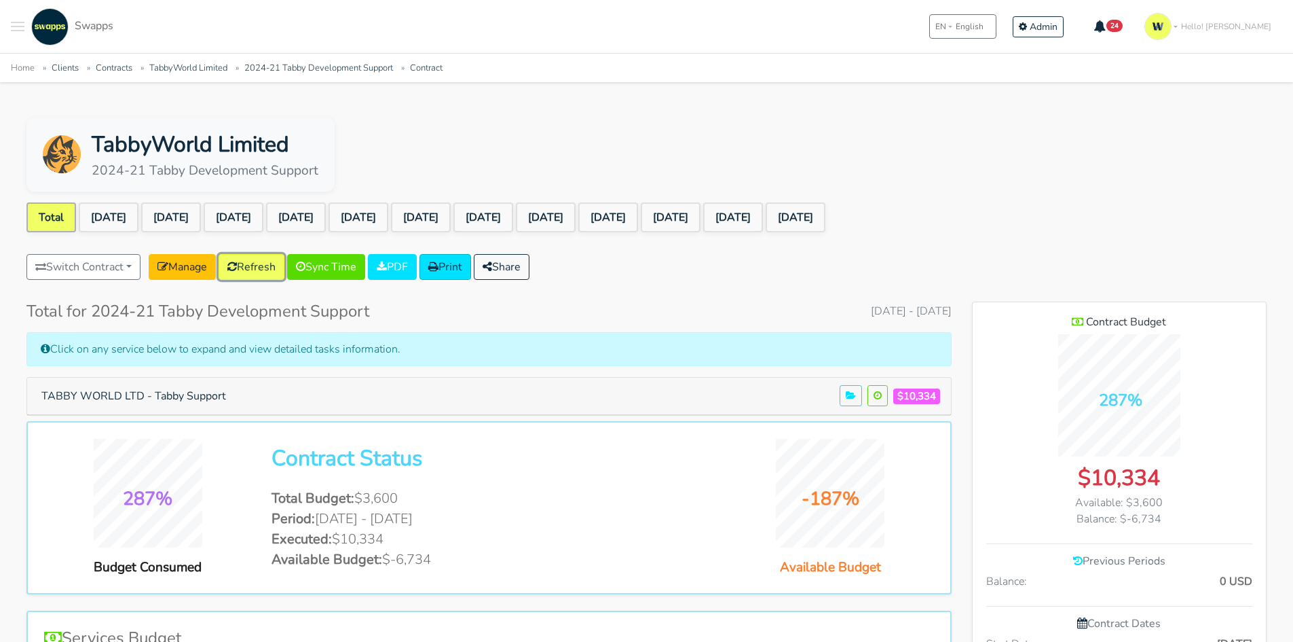
click at [274, 263] on link "Refresh" at bounding box center [252, 267] width 66 height 26
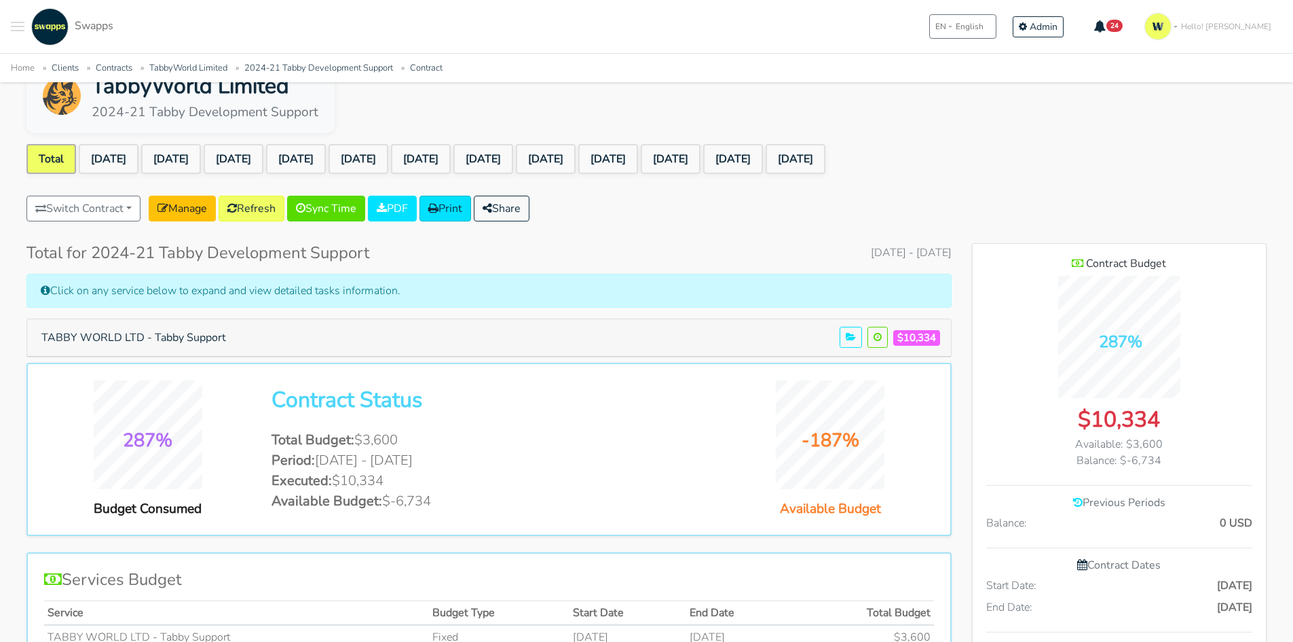
scroll to position [136, 0]
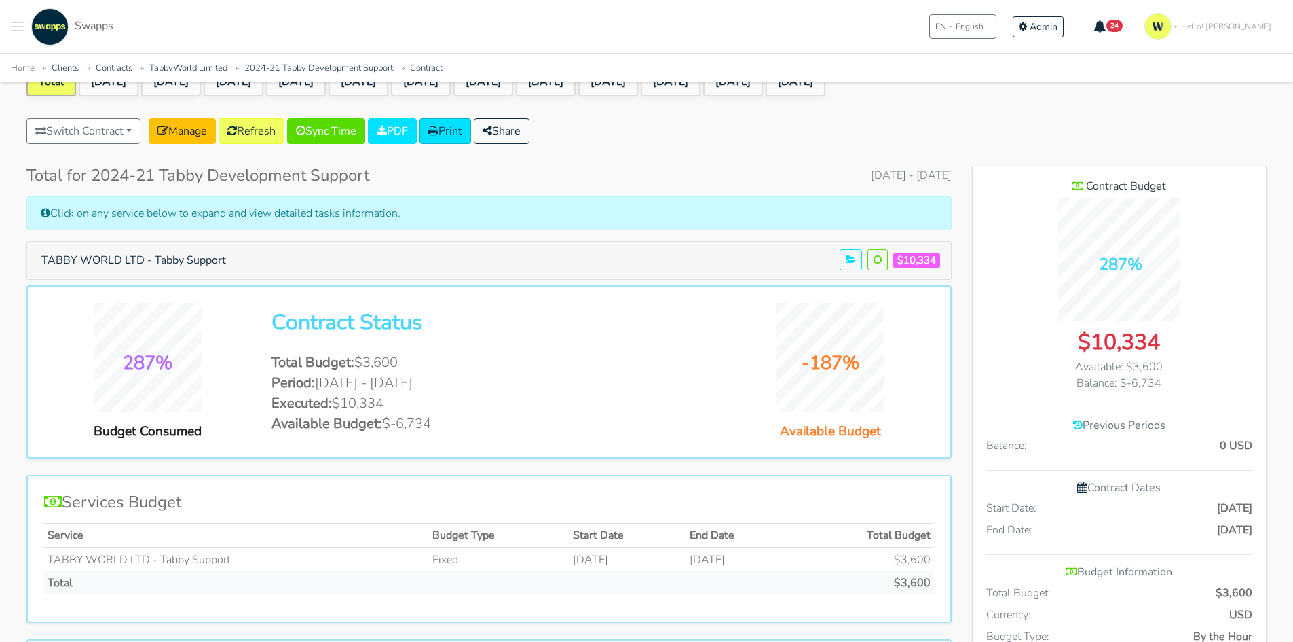
drag, startPoint x: 358, startPoint y: 363, endPoint x: 426, endPoint y: 358, distance: 68.7
click at [426, 358] on li "Total Budget: $3,600" at bounding box center [489, 362] width 434 height 20
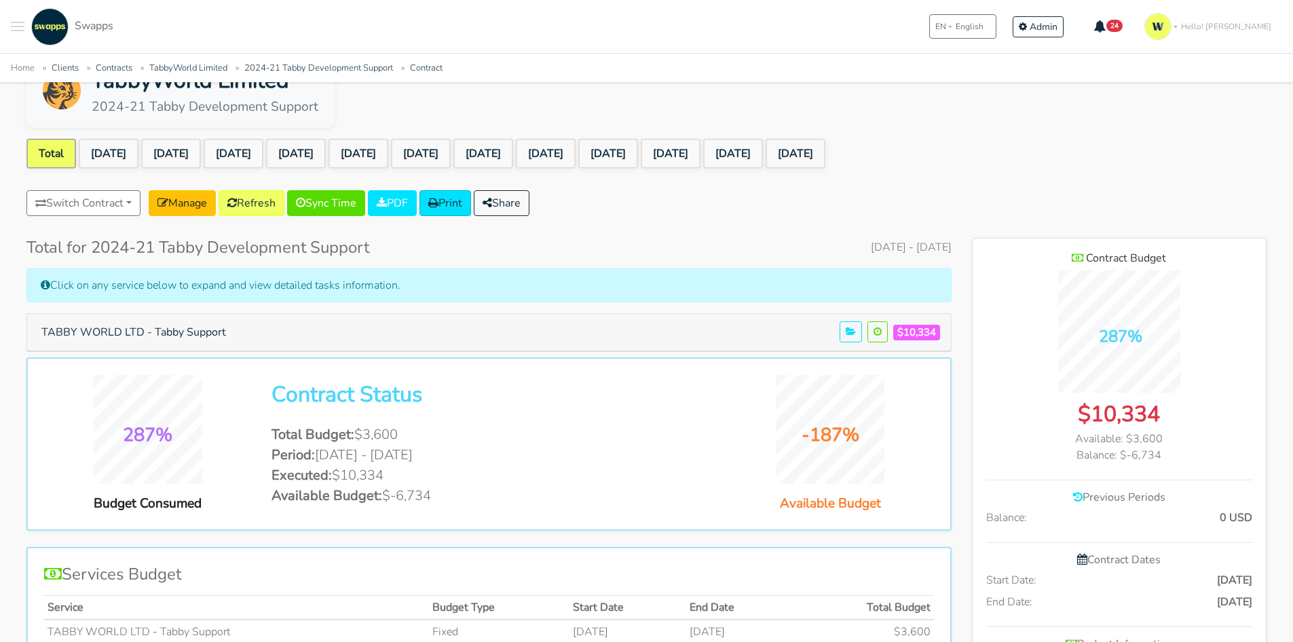
scroll to position [0, 0]
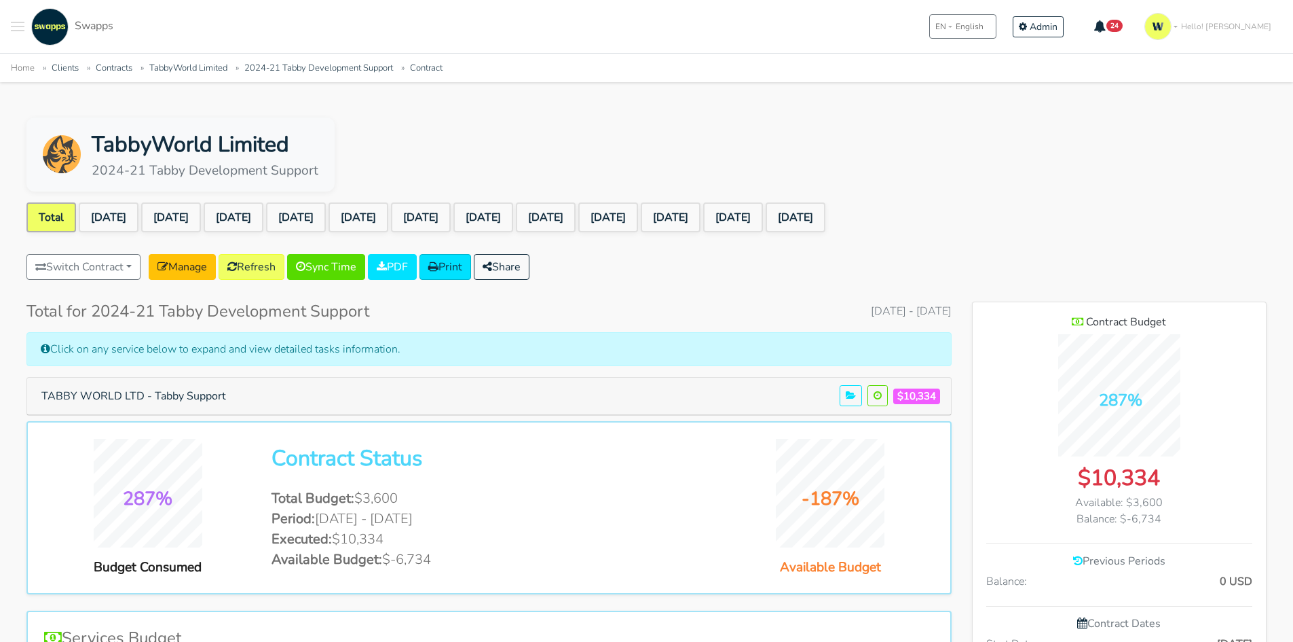
drag, startPoint x: 335, startPoint y: 541, endPoint x: 418, endPoint y: 542, distance: 82.1
click at [418, 542] on li "Executed: $10,334" at bounding box center [489, 539] width 434 height 20
drag, startPoint x: 403, startPoint y: 555, endPoint x: 437, endPoint y: 557, distance: 34.0
click at [437, 557] on li "Available Budget: $-6,734" at bounding box center [489, 559] width 434 height 20
click at [492, 553] on li "Available Budget: $-6,734" at bounding box center [489, 559] width 434 height 20
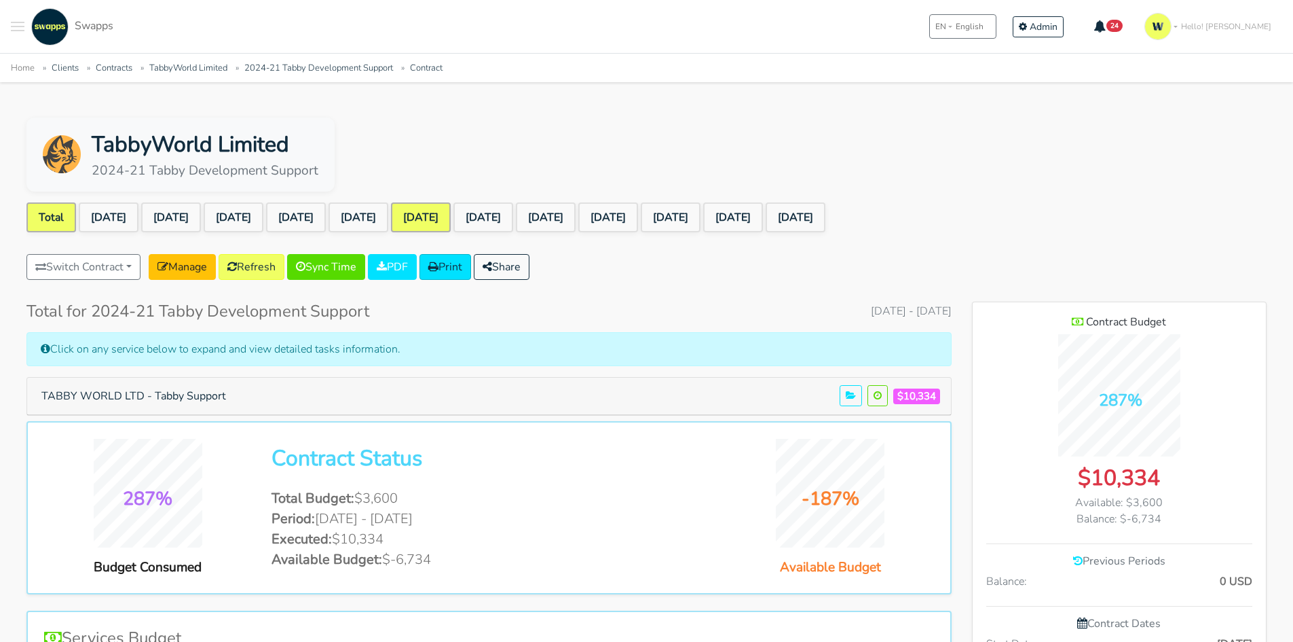
click at [451, 218] on link "[DATE]" at bounding box center [421, 217] width 60 height 30
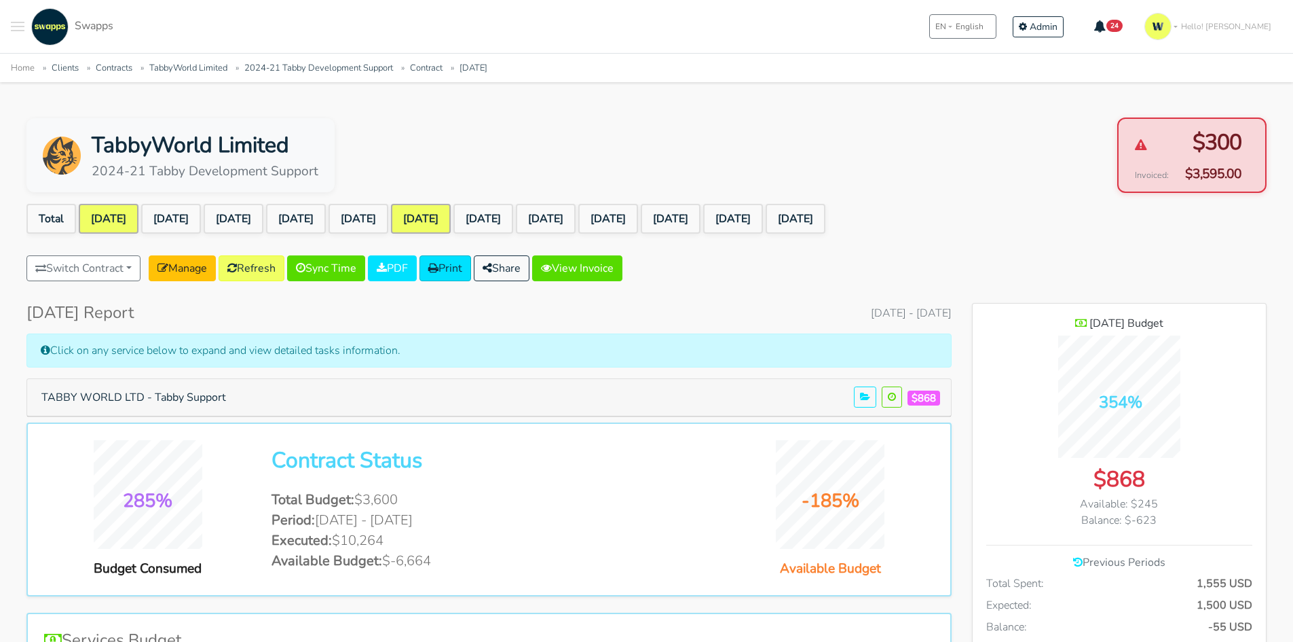
click at [122, 217] on link "[DATE]" at bounding box center [109, 219] width 60 height 30
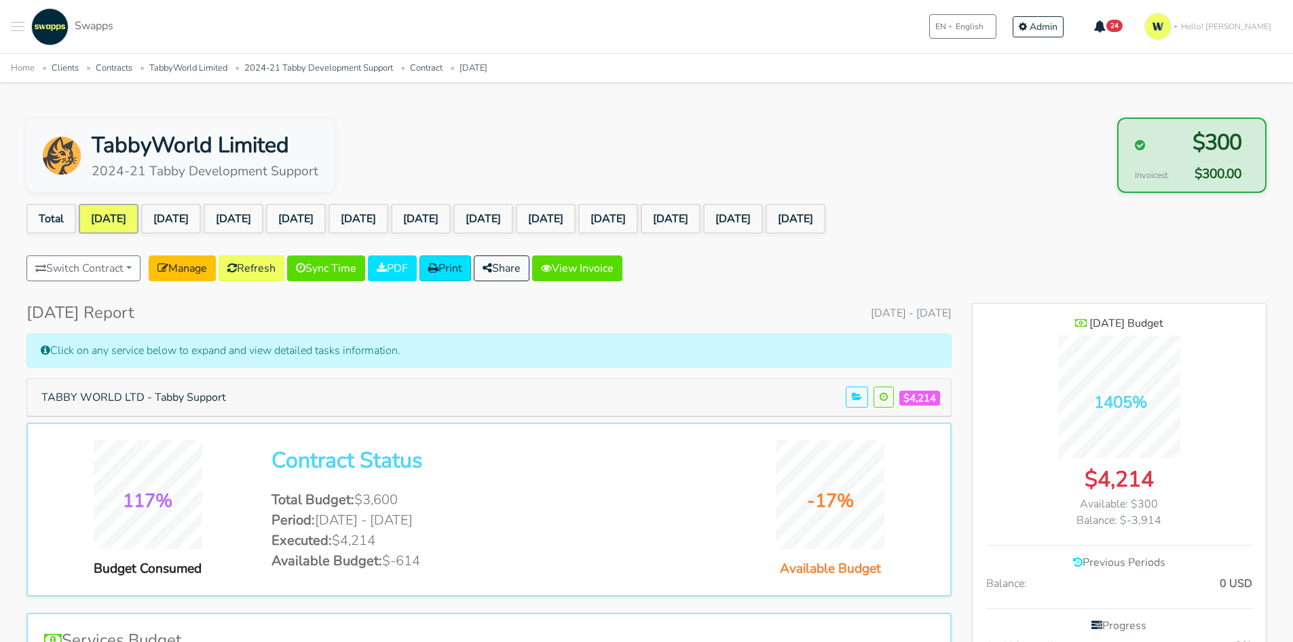
scroll to position [68, 0]
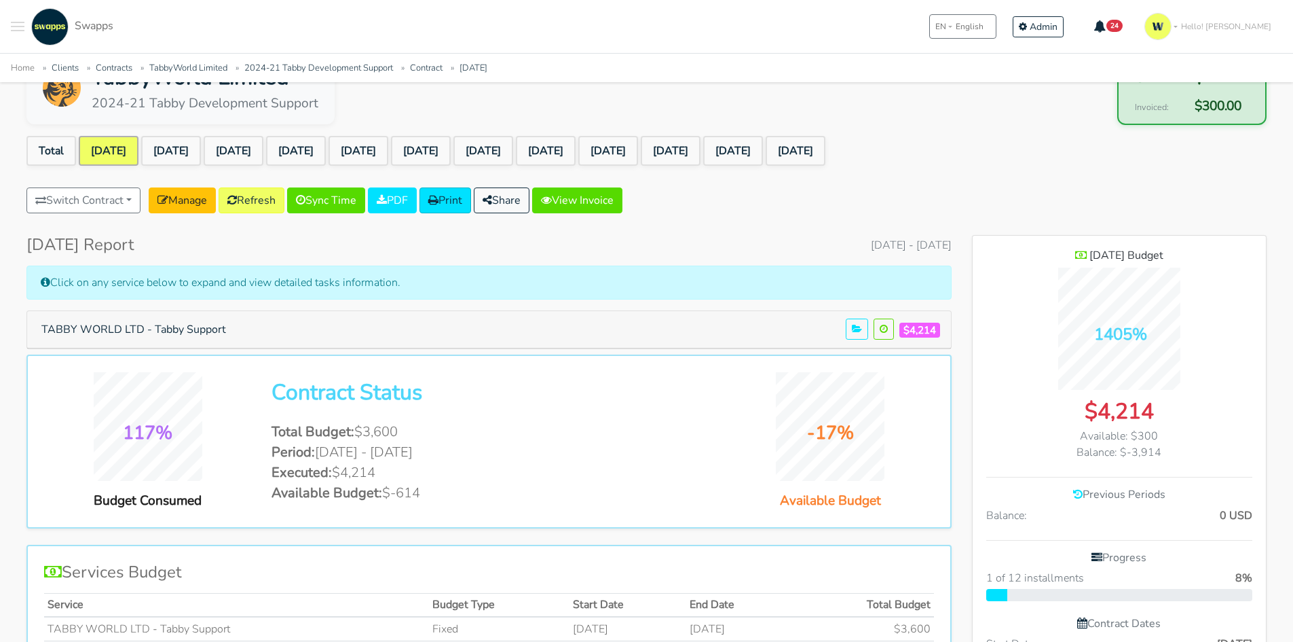
drag, startPoint x: 1172, startPoint y: 434, endPoint x: 1181, endPoint y: 433, distance: 8.3
click at [1181, 433] on div "Available: $300" at bounding box center [1119, 436] width 266 height 16
drag, startPoint x: 1128, startPoint y: 453, endPoint x: 1189, endPoint y: 453, distance: 61.8
click at [1189, 453] on div "Balance: $-3,914" at bounding box center [1119, 452] width 266 height 16
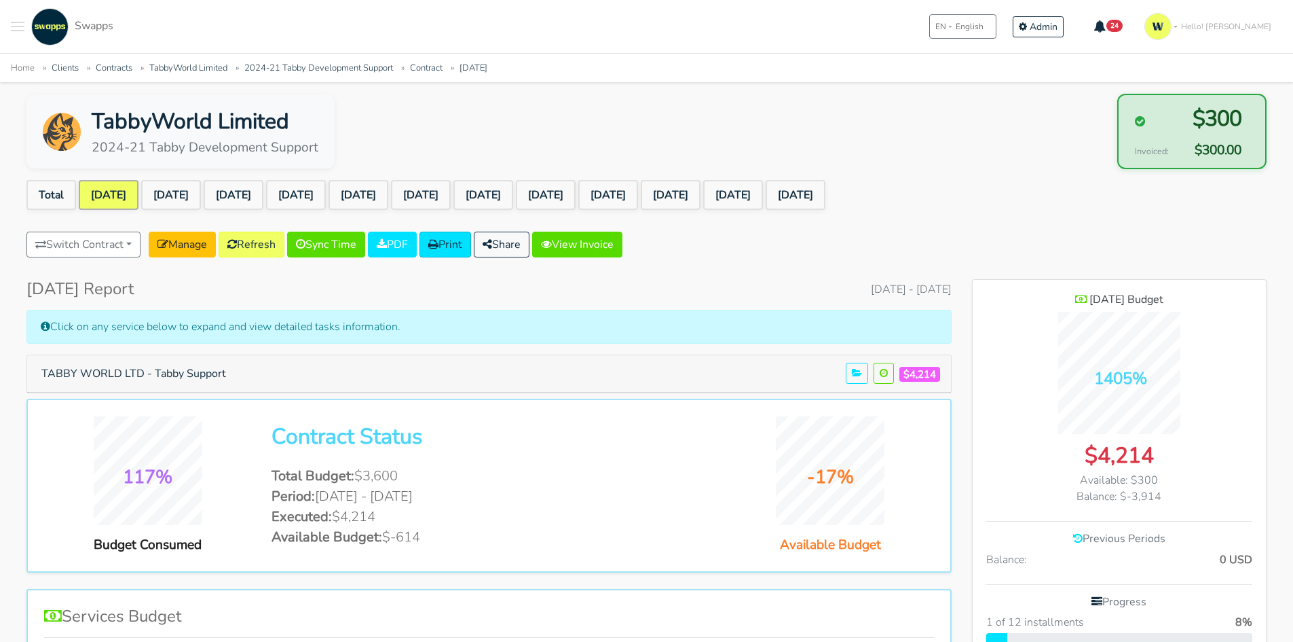
scroll to position [0, 0]
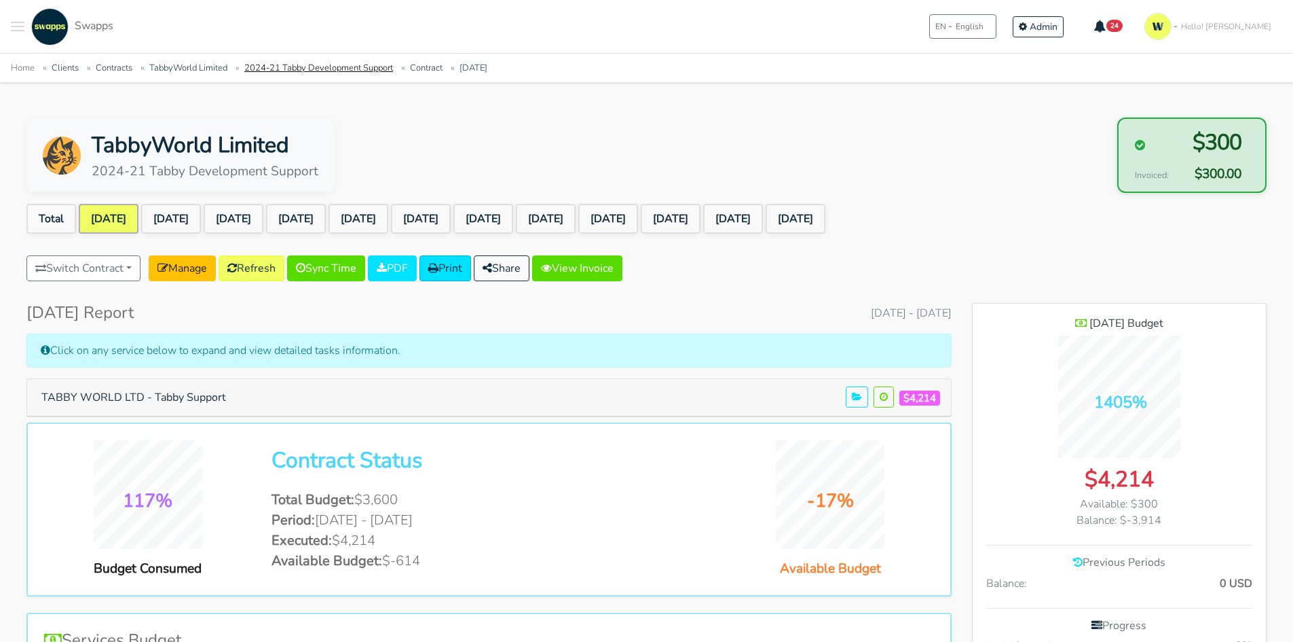
click at [317, 62] on link "2024-21 Tabby Development Support" at bounding box center [318, 68] width 149 height 12
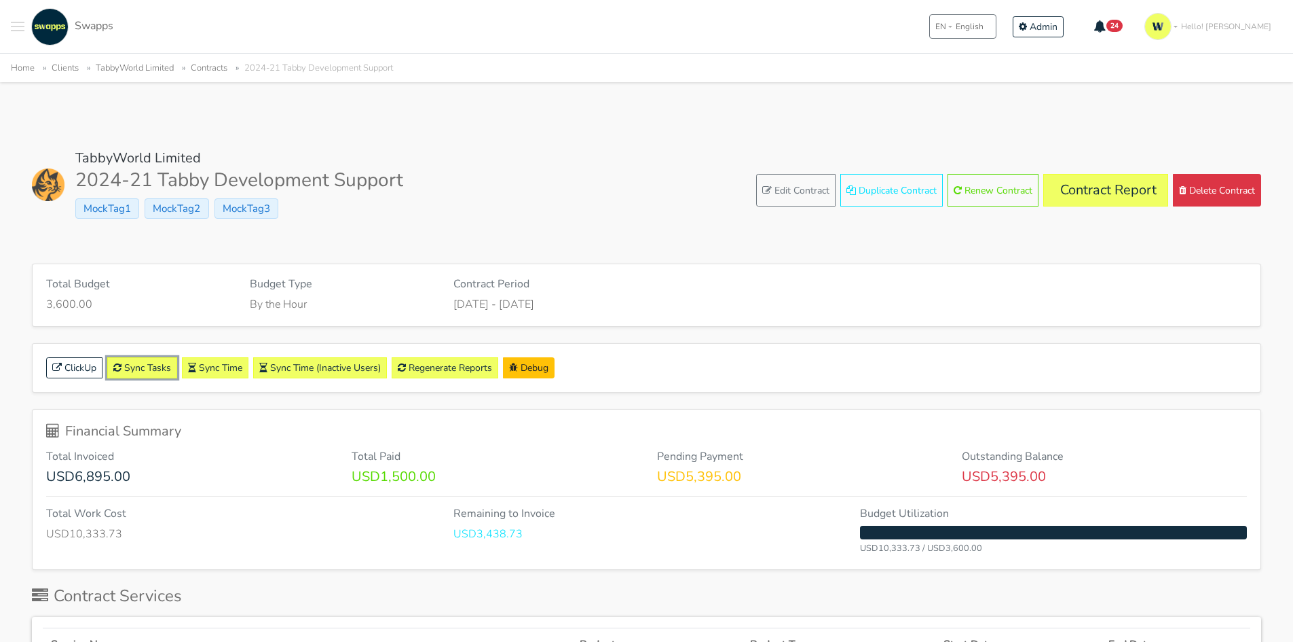
click at [149, 366] on link "Sync Tasks" at bounding box center [142, 367] width 70 height 21
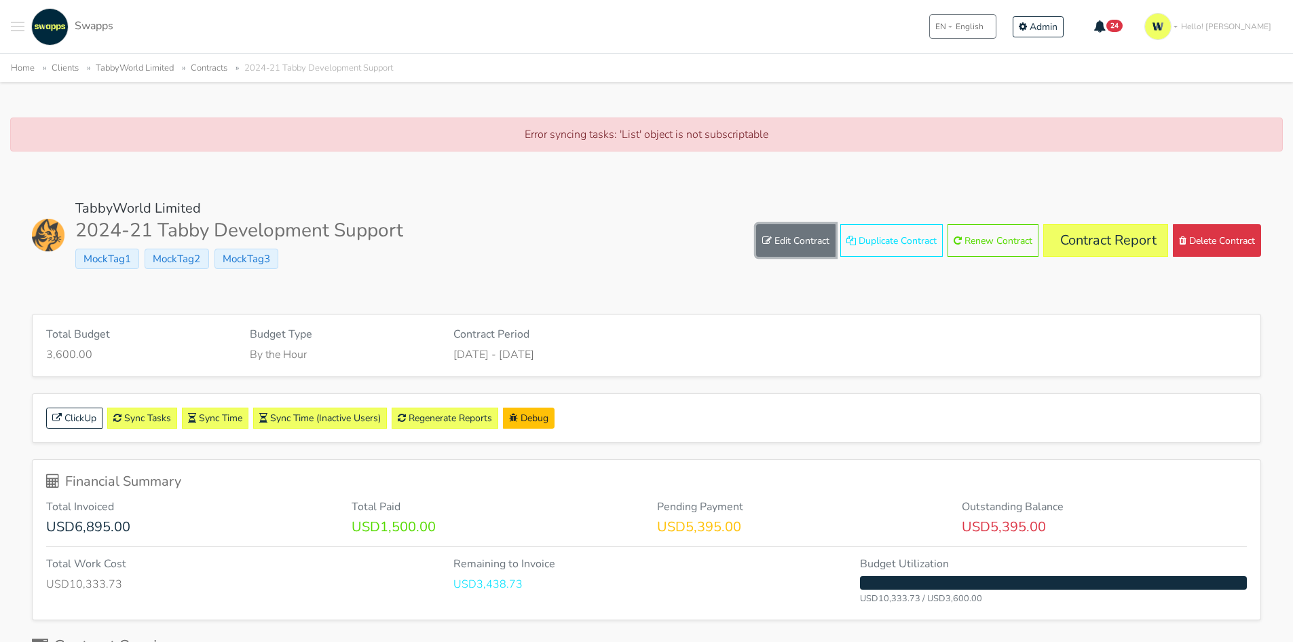
click at [781, 240] on link "Edit Contract" at bounding box center [795, 240] width 79 height 33
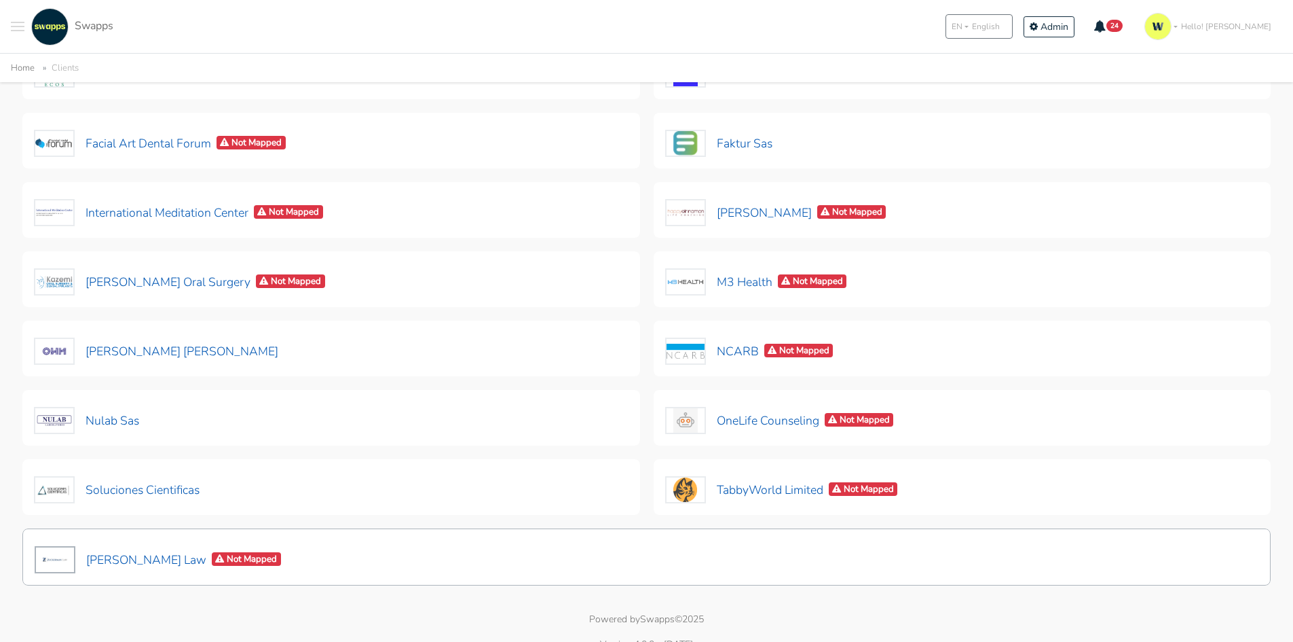
scroll to position [329, 0]
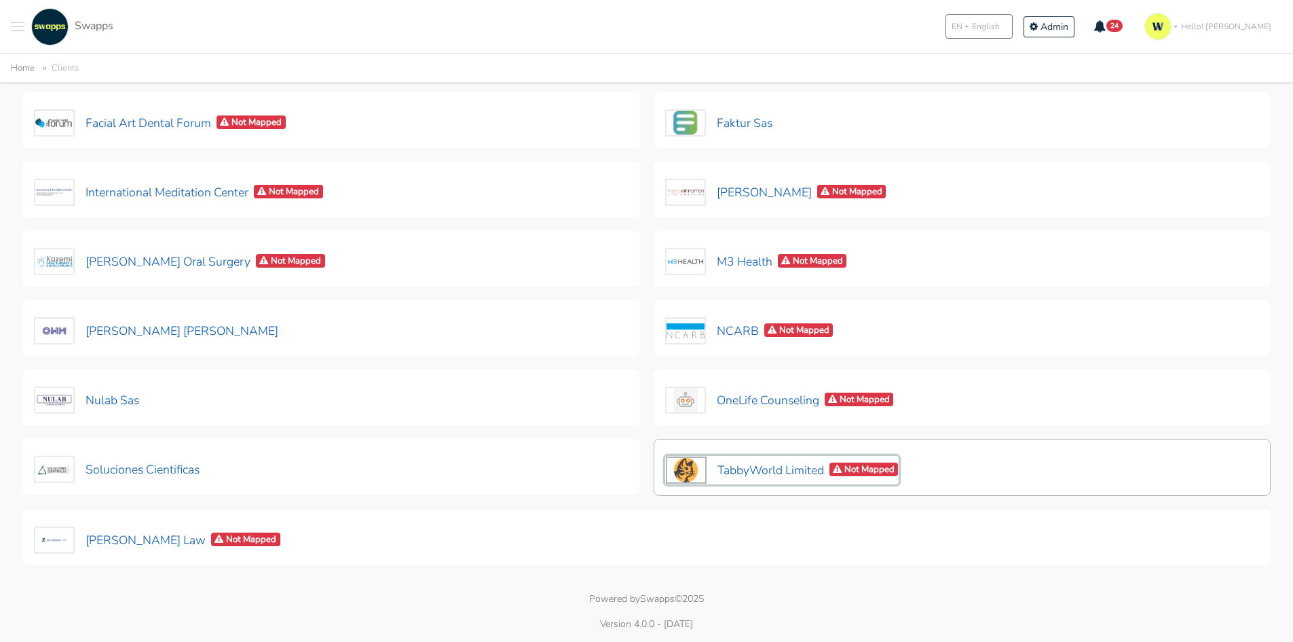
click at [788, 467] on button "TabbyWorld Limited Not Mapped" at bounding box center [782, 470] width 234 height 29
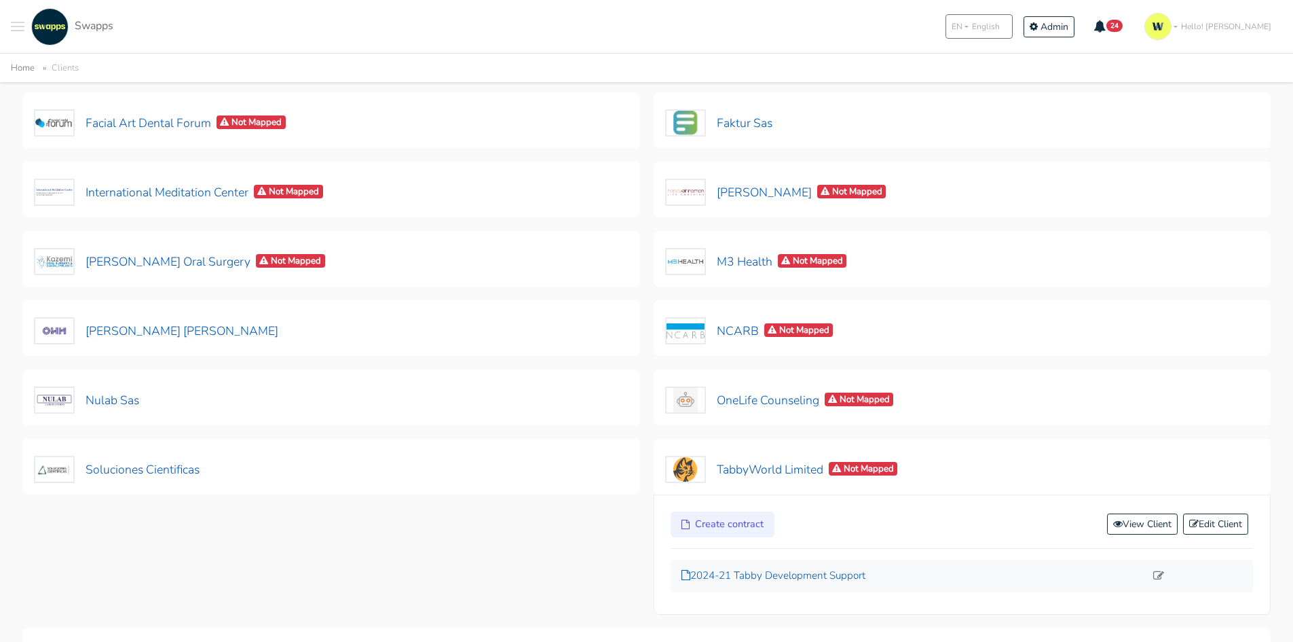
click at [800, 570] on p "2024-21 Tabby Development Support" at bounding box center [914, 576] width 464 height 16
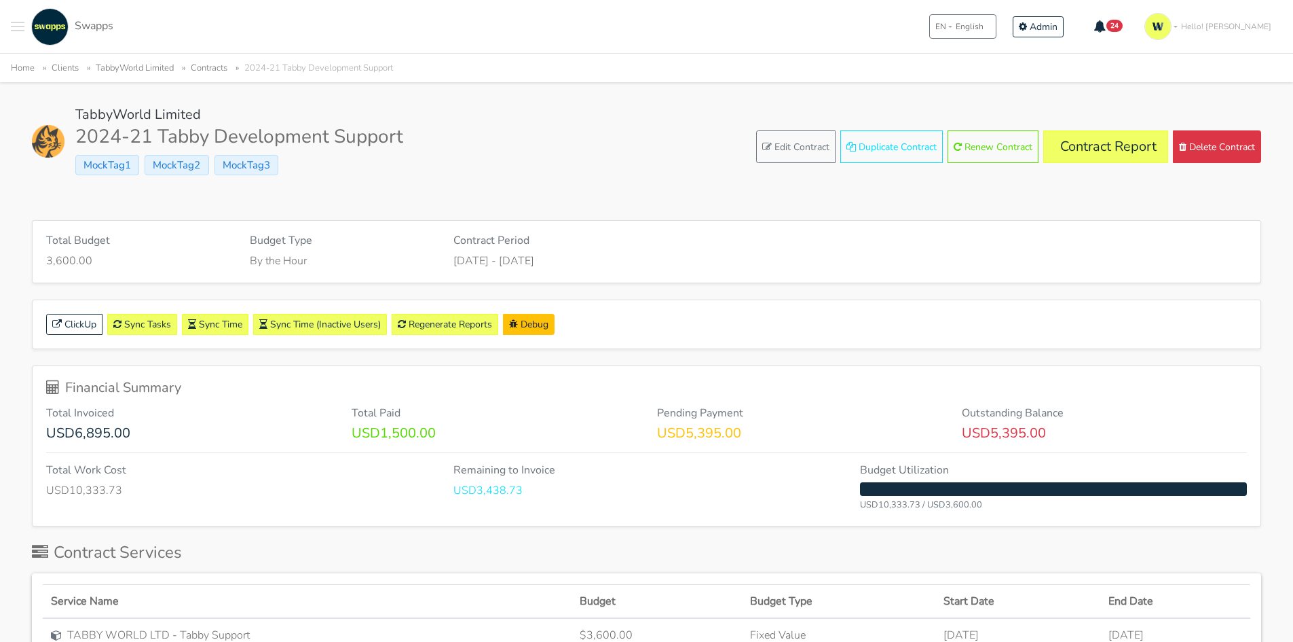
scroll to position [68, 0]
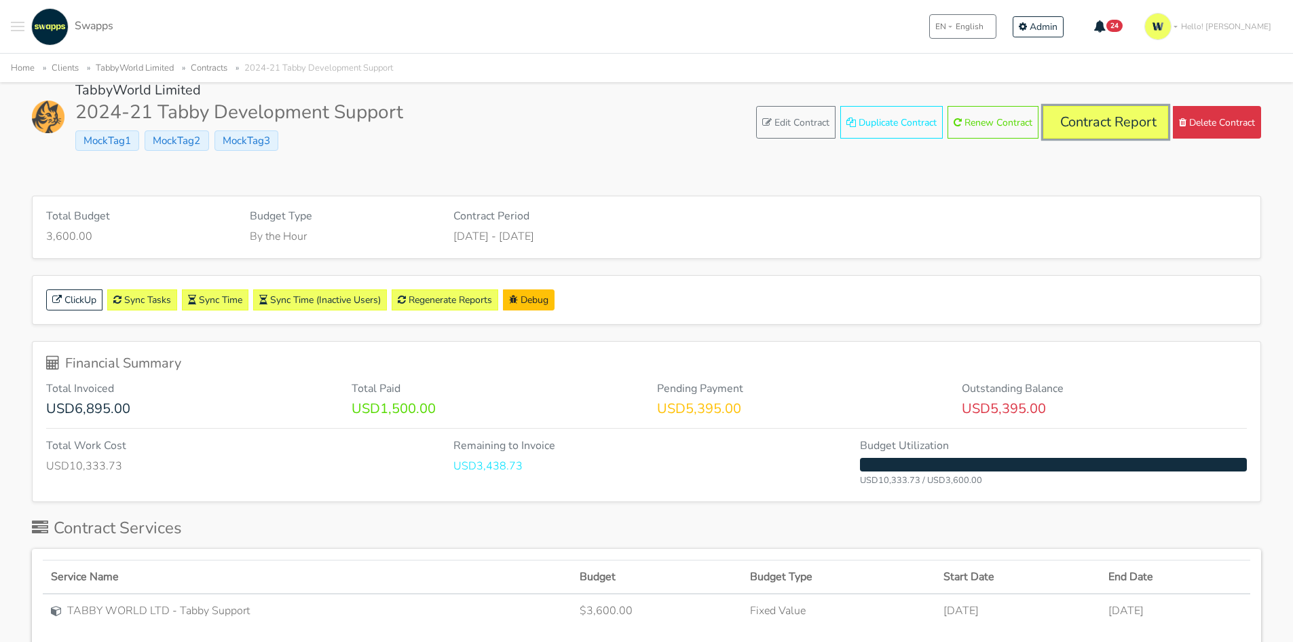
click at [1085, 129] on link "Contract Report" at bounding box center [1105, 122] width 125 height 33
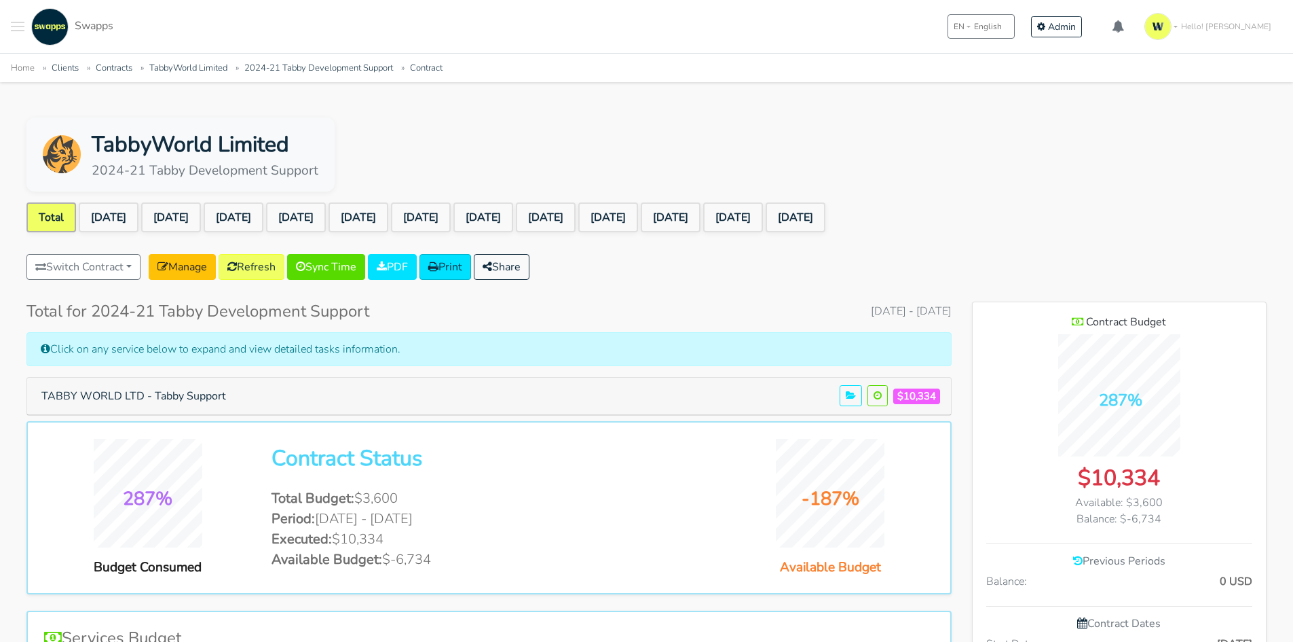
scroll to position [1077, 294]
click at [105, 219] on link "[DATE]" at bounding box center [109, 217] width 60 height 30
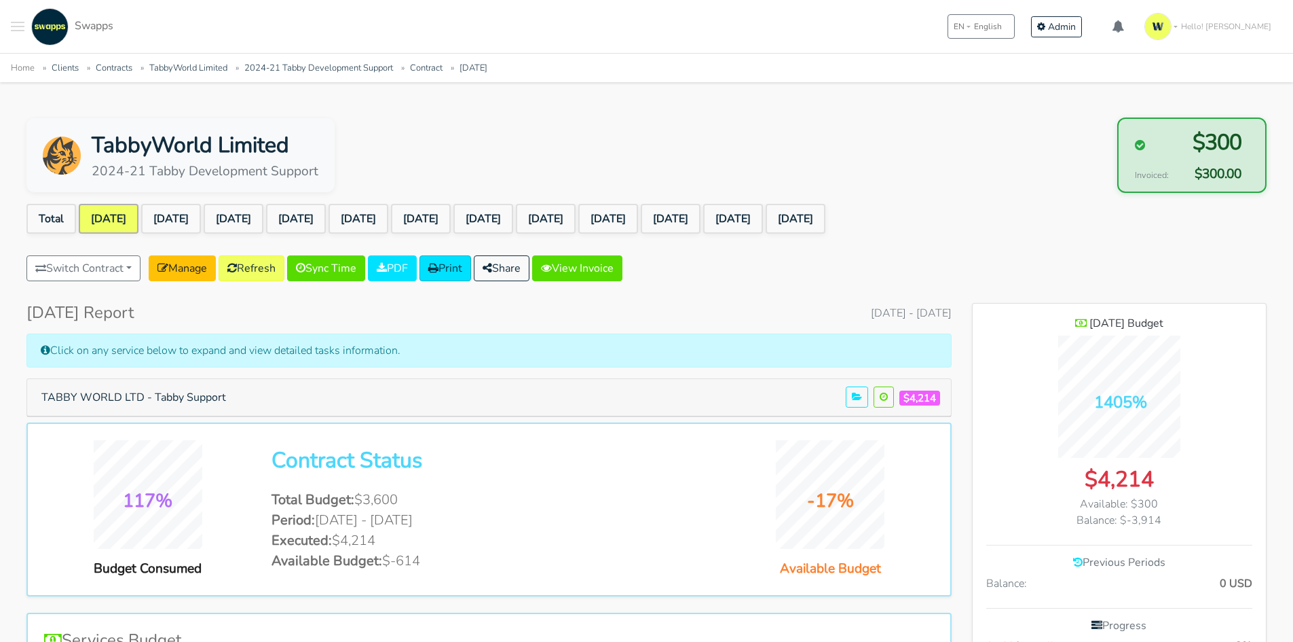
scroll to position [1077, 294]
click at [162, 409] on button "TABBY WORLD LTD - Tabby Support" at bounding box center [134, 397] width 202 height 26
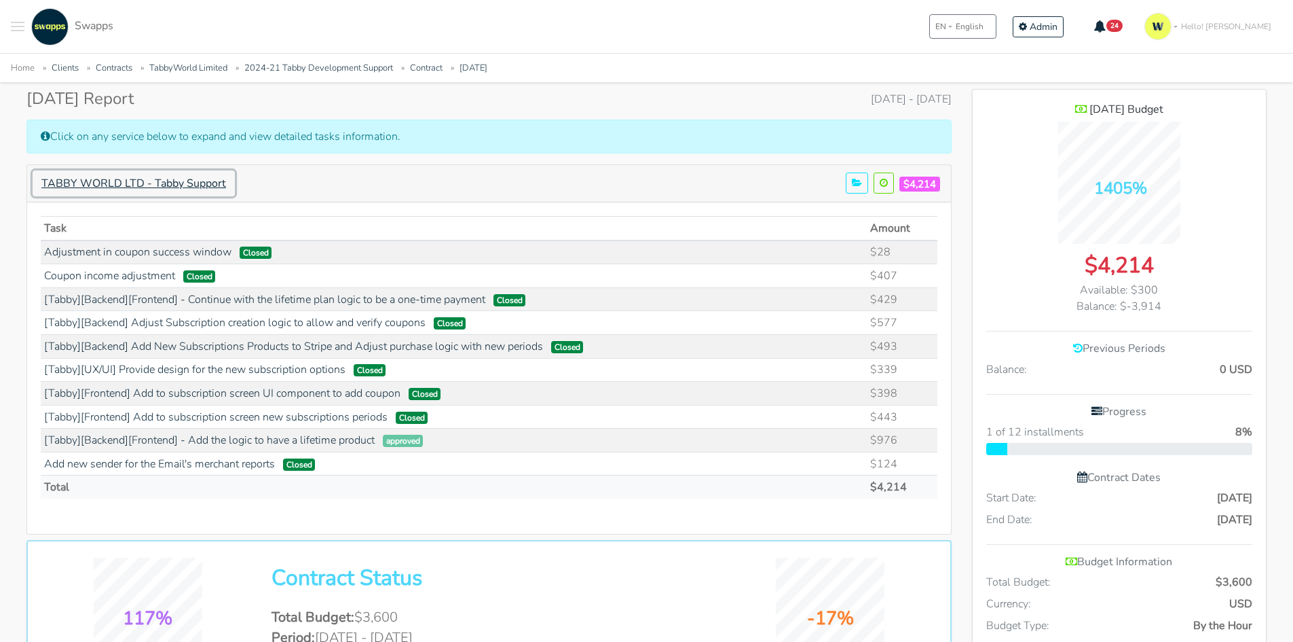
scroll to position [204, 0]
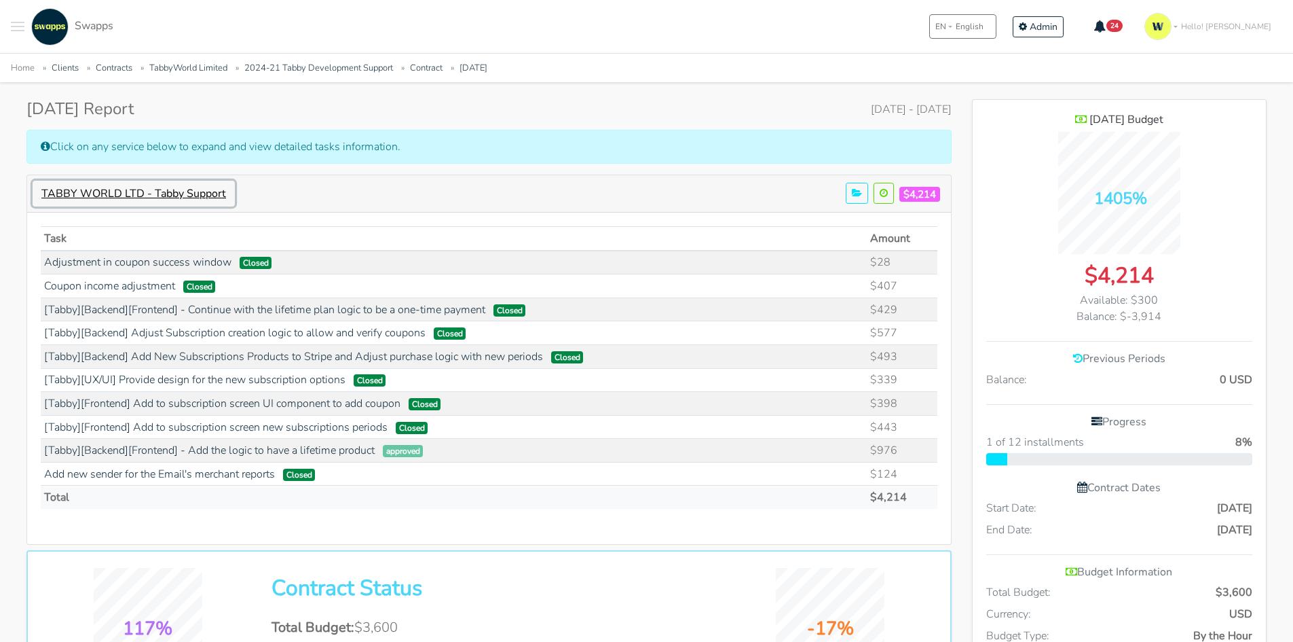
click at [198, 188] on button "TABBY WORLD LTD - Tabby Support" at bounding box center [134, 194] width 202 height 26
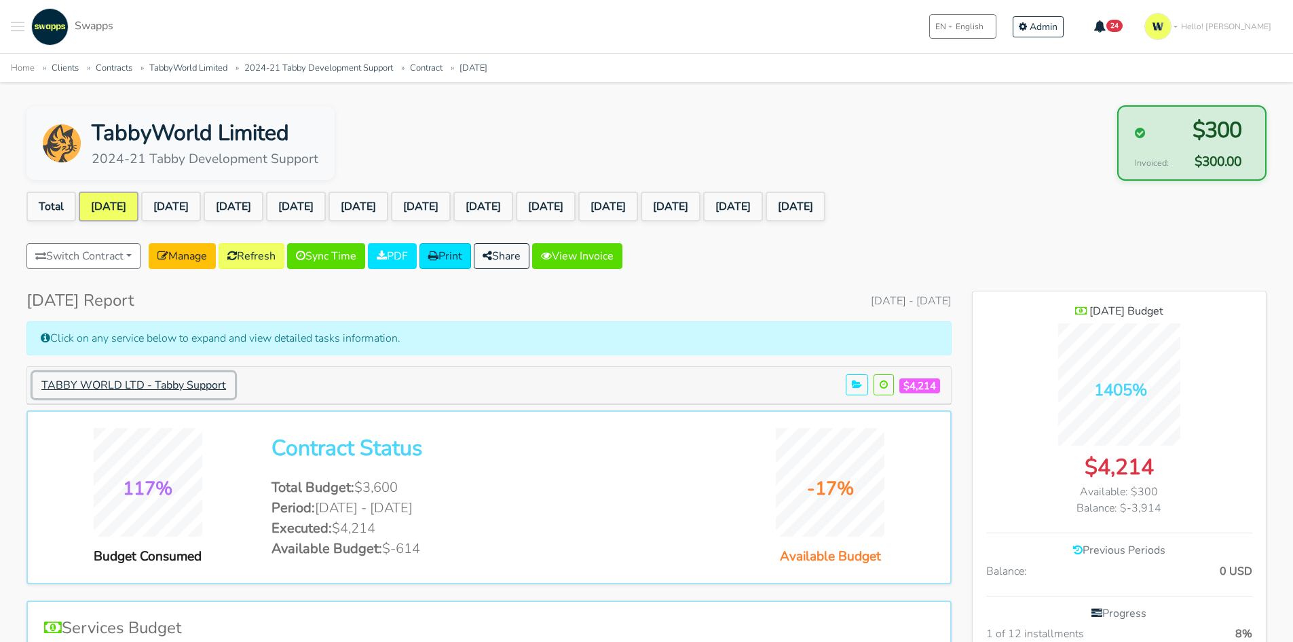
scroll to position [0, 0]
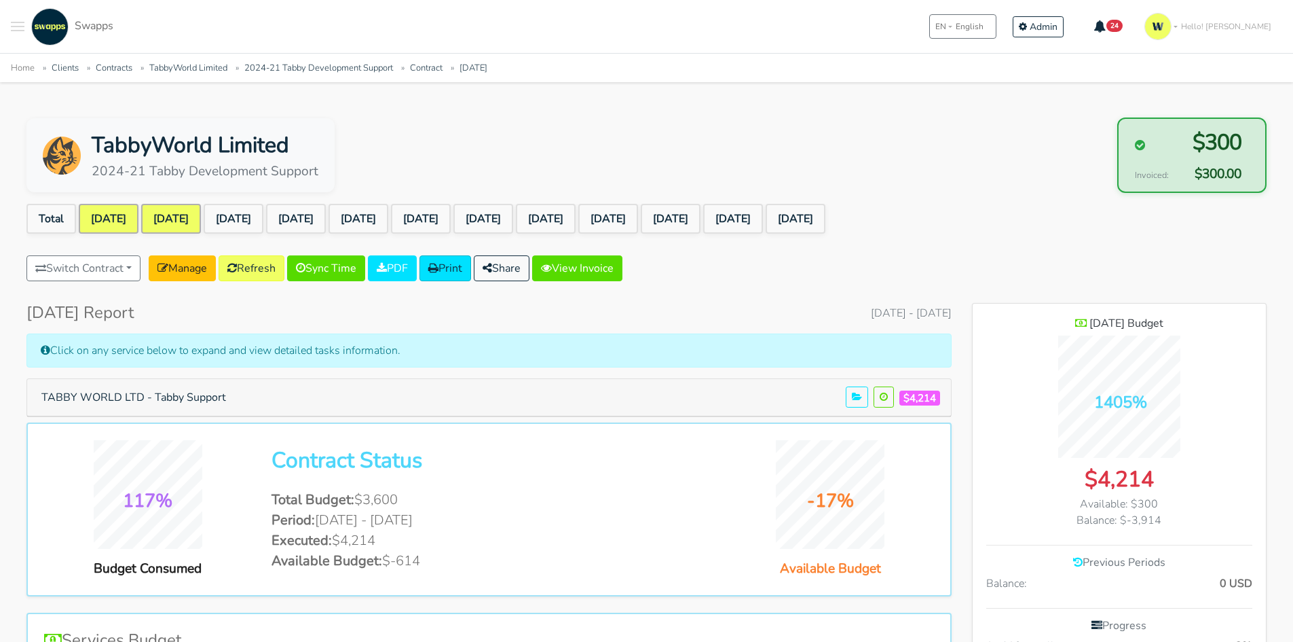
click at [195, 223] on link "[DATE]" at bounding box center [171, 219] width 60 height 30
